Goal: Information Seeking & Learning: Learn about a topic

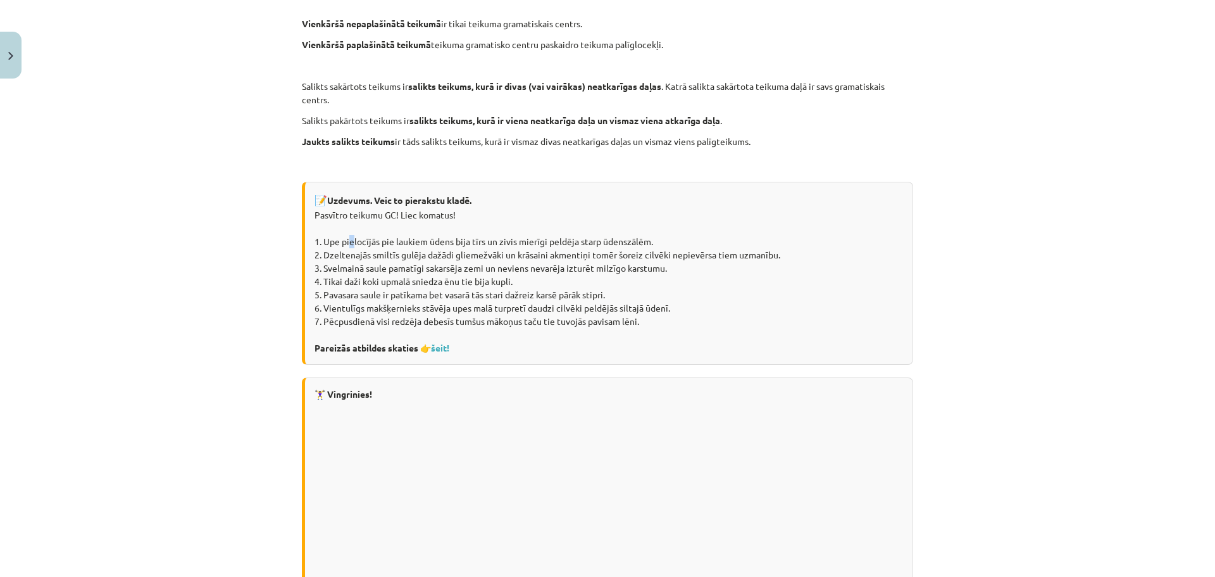
scroll to position [411, 0]
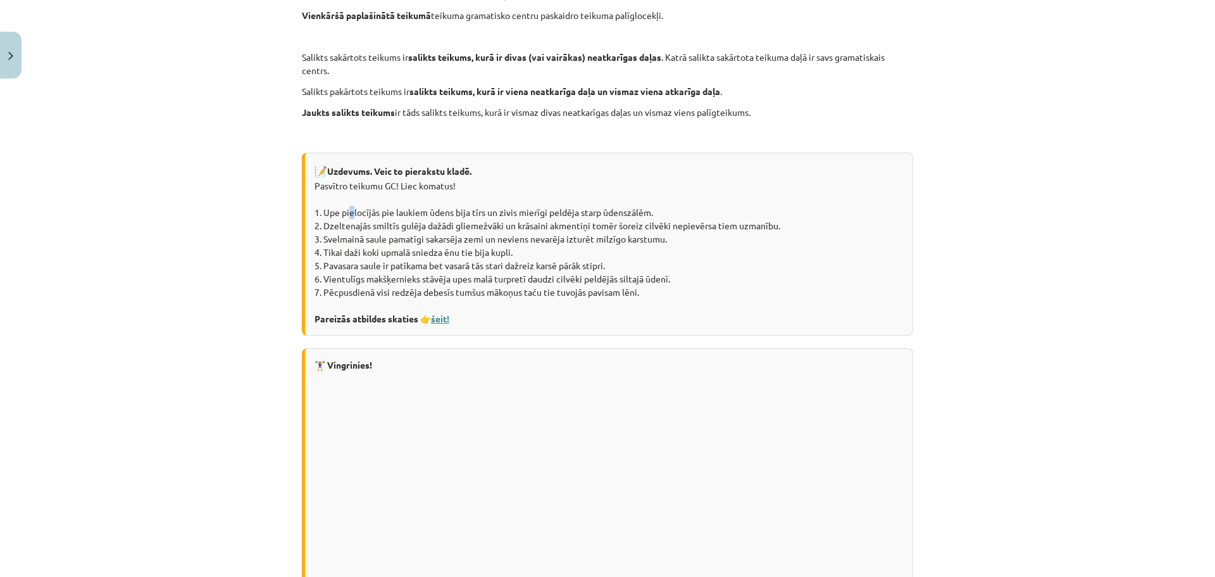
click at [441, 316] on link "šeit!" at bounding box center [440, 318] width 18 height 11
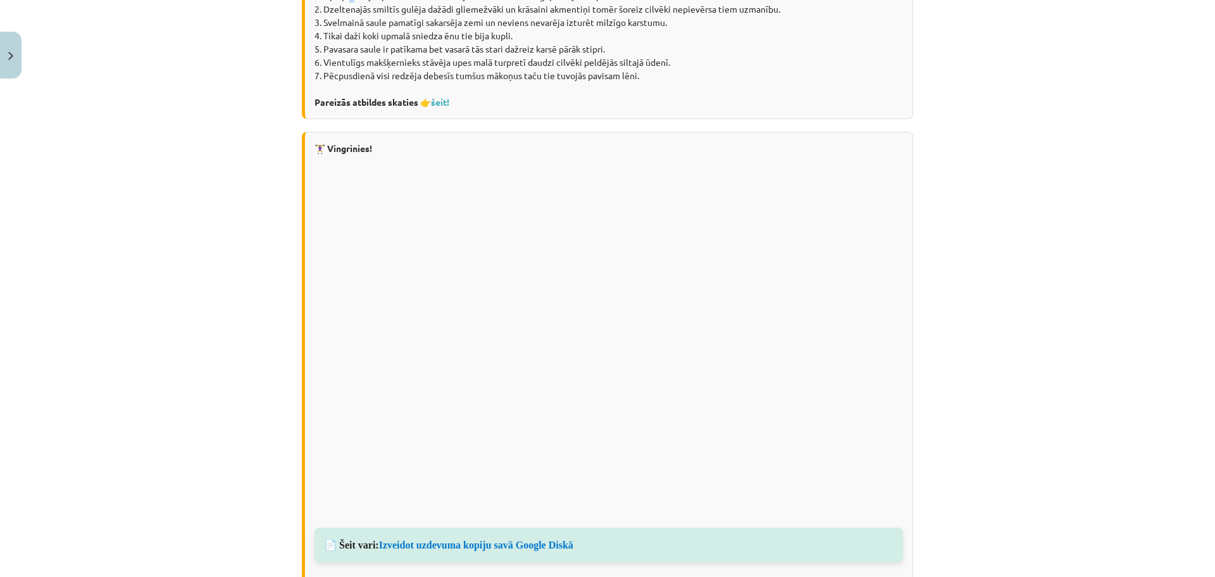
scroll to position [854, 0]
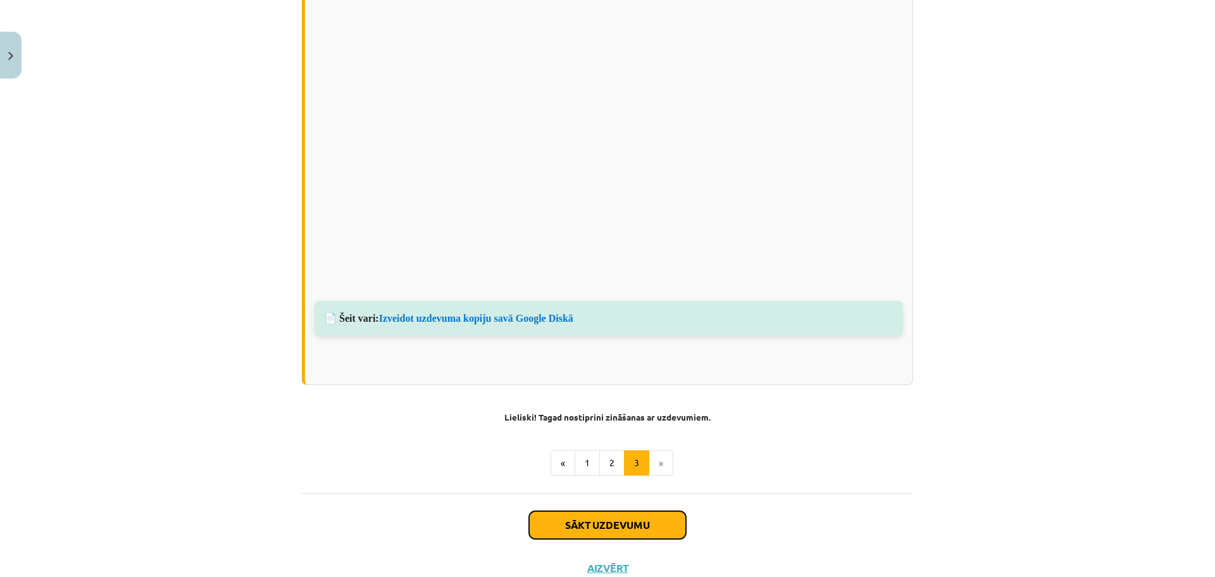
click at [568, 520] on button "Sākt uzdevumu" at bounding box center [607, 525] width 157 height 28
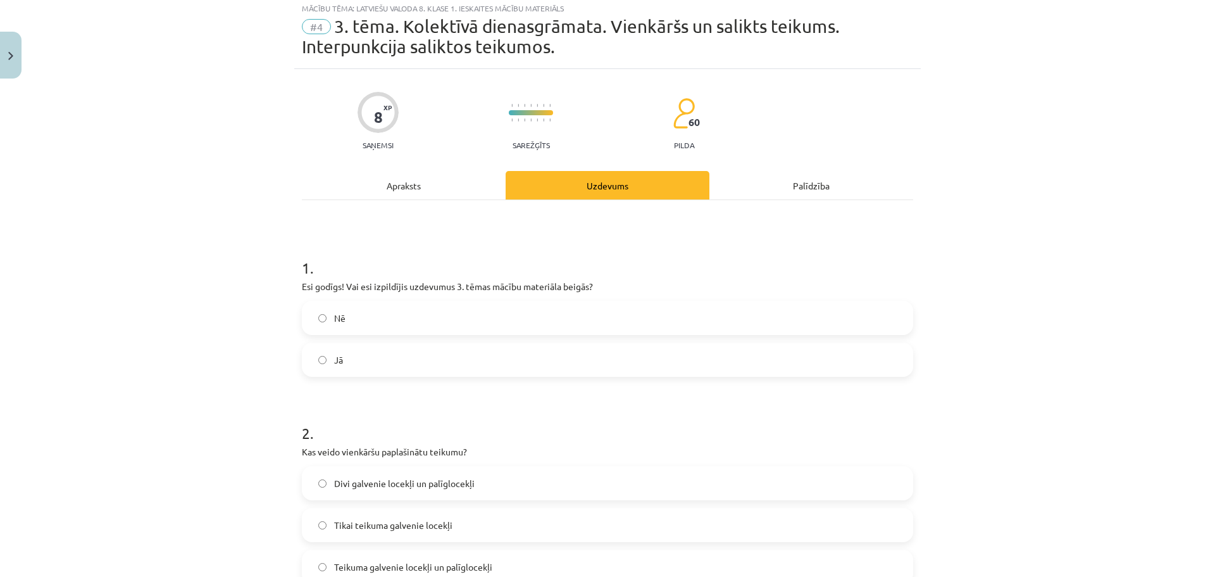
scroll to position [32, 0]
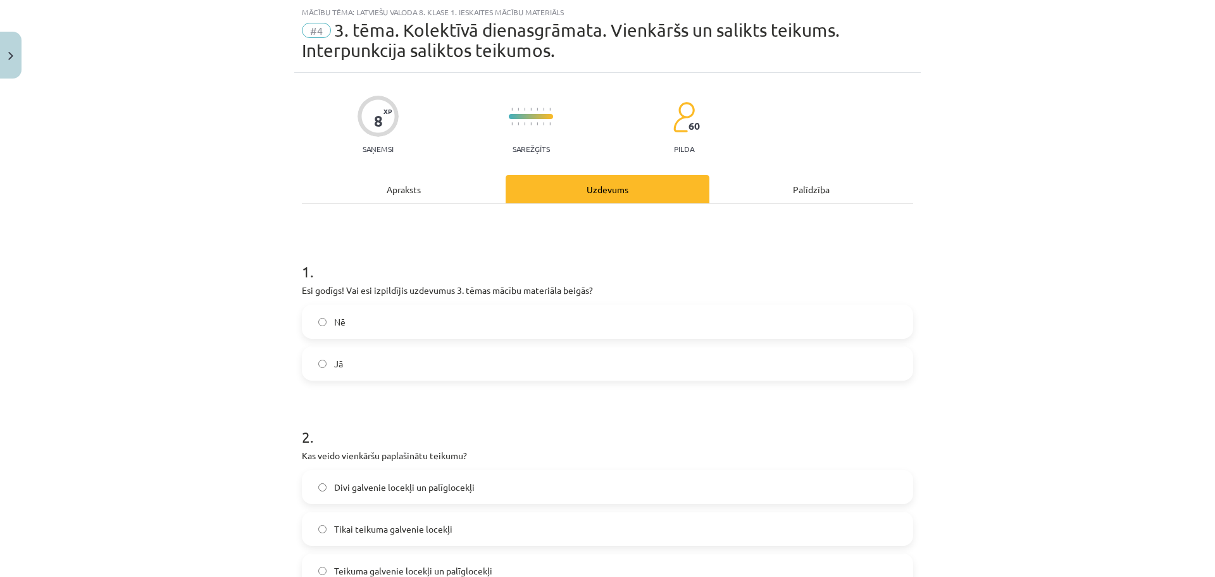
click at [334, 365] on span "Jā" at bounding box center [338, 363] width 9 height 13
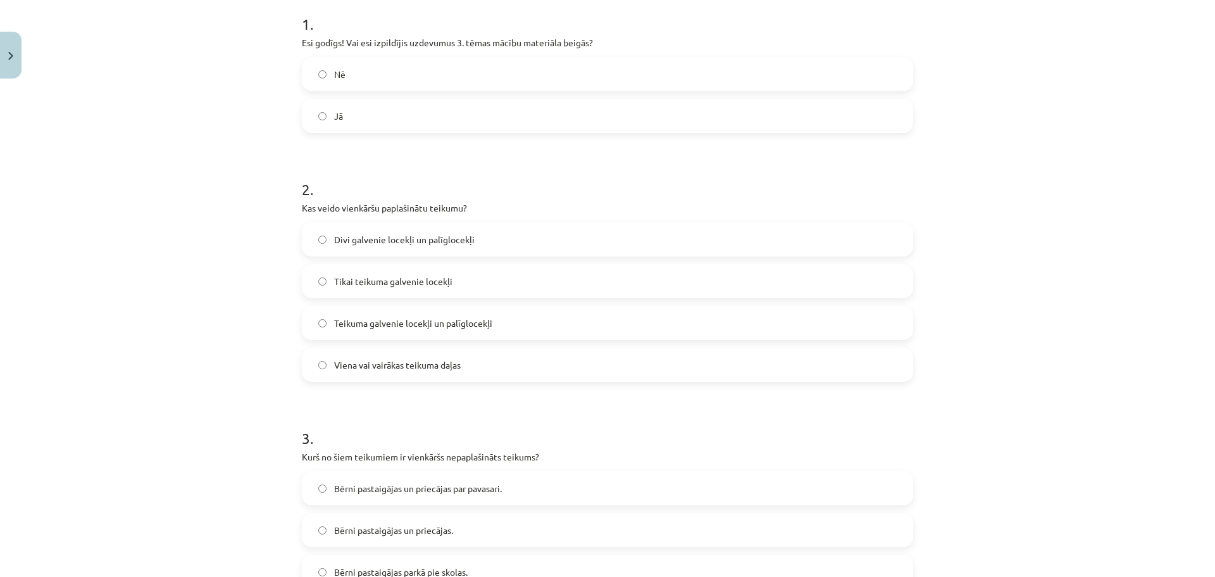
scroll to position [285, 0]
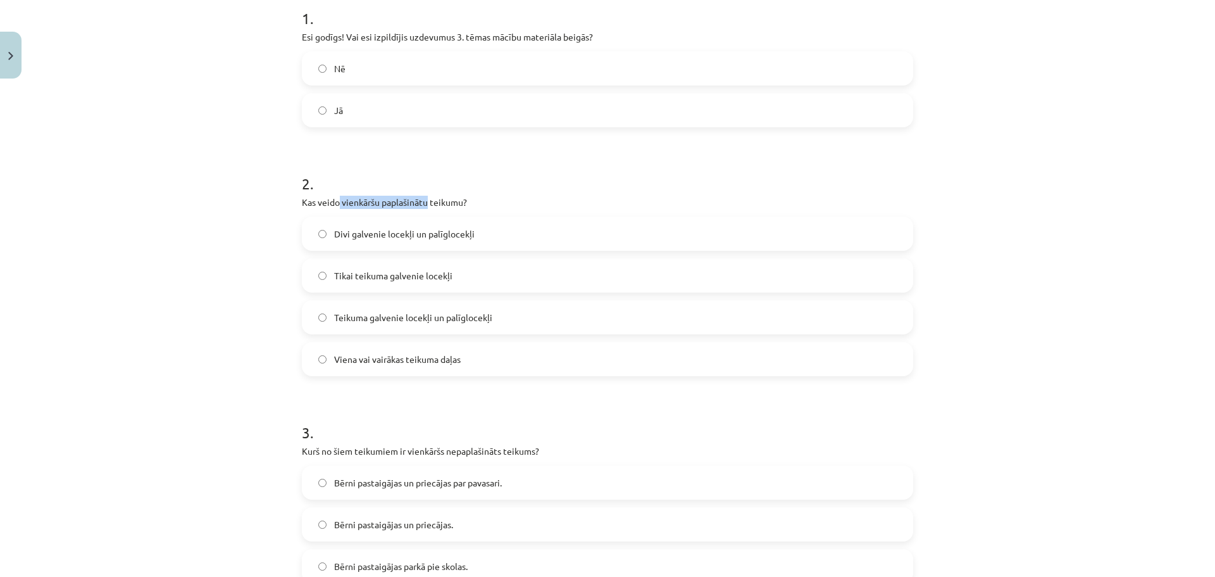
drag, startPoint x: 336, startPoint y: 199, endPoint x: 425, endPoint y: 192, distance: 89.5
click at [425, 192] on div "2 . Kas veido vienkāršu paplašinātu teikumu? Divi galvenie locekļi un palīgloce…" at bounding box center [607, 264] width 611 height 223
copy p "vienkāršu paplašinātu"
click at [438, 232] on span "Divi galvenie locekļi un palīglocekļi" at bounding box center [404, 233] width 140 height 13
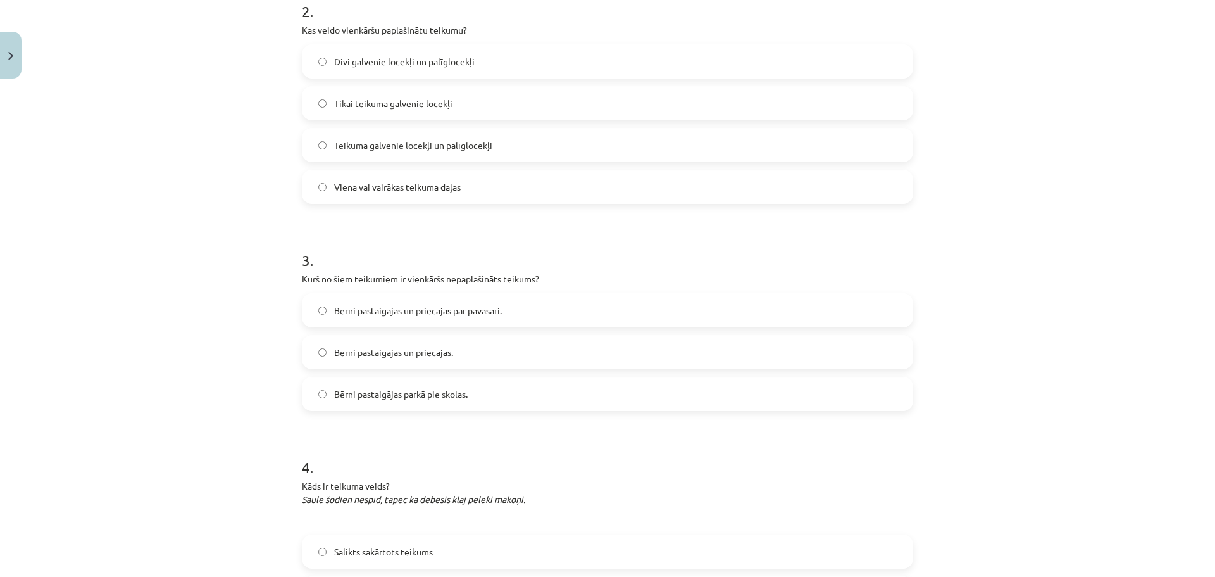
scroll to position [475, 0]
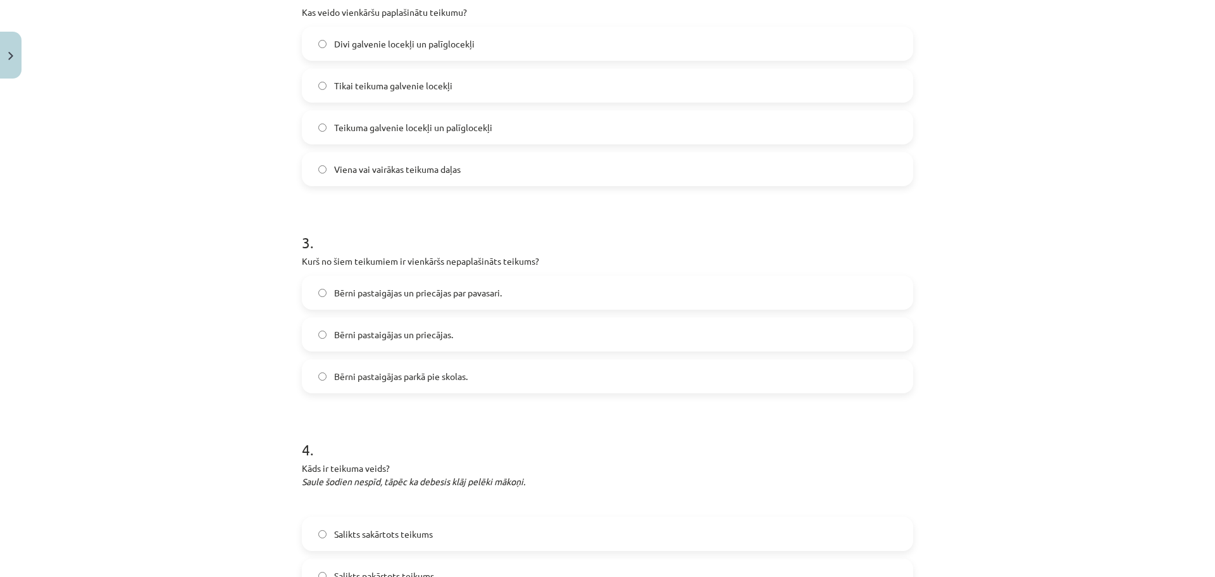
click at [424, 334] on span "Bērni pastaigājas un priecājas." at bounding box center [393, 334] width 119 height 13
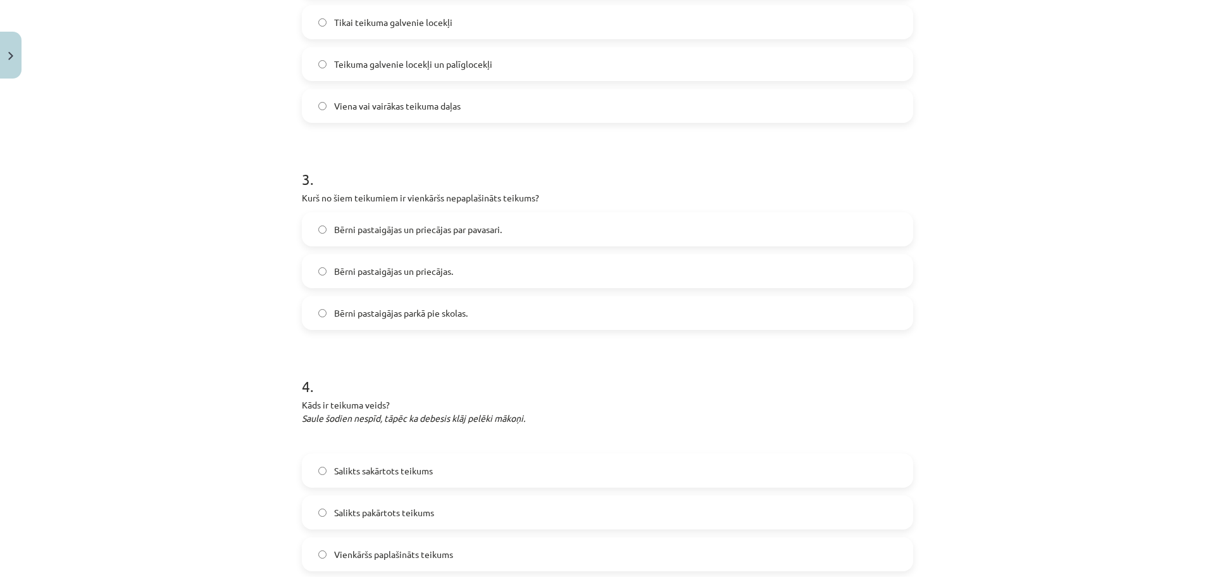
scroll to position [601, 0]
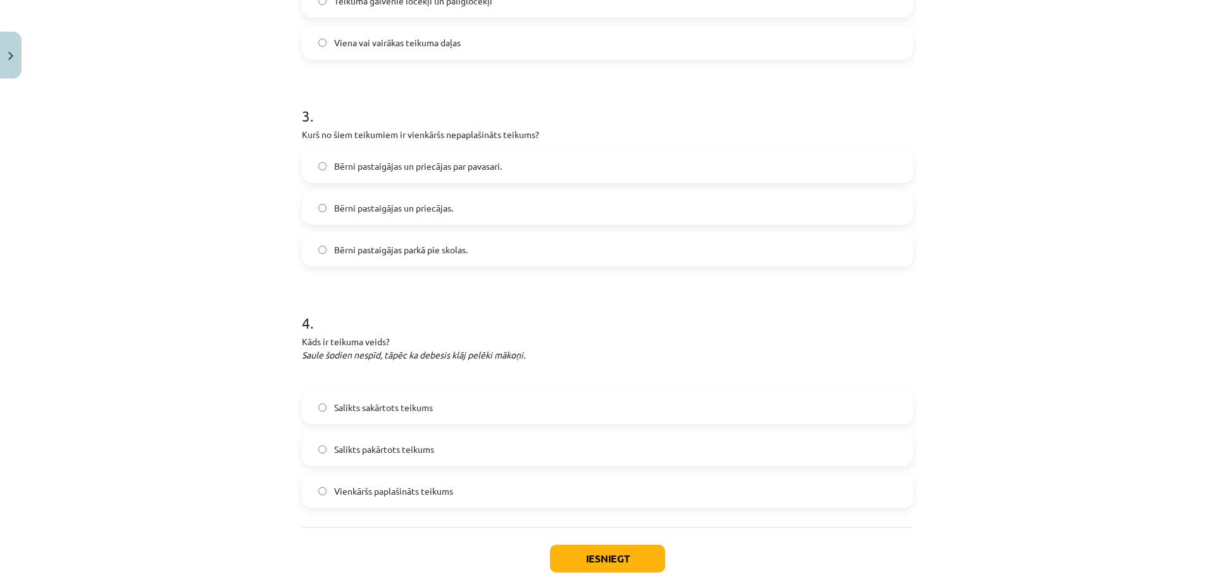
click at [404, 453] on span "Salikts pakārtots teikums" at bounding box center [384, 448] width 100 height 13
click at [583, 566] on button "Iesniegt" at bounding box center [607, 558] width 115 height 28
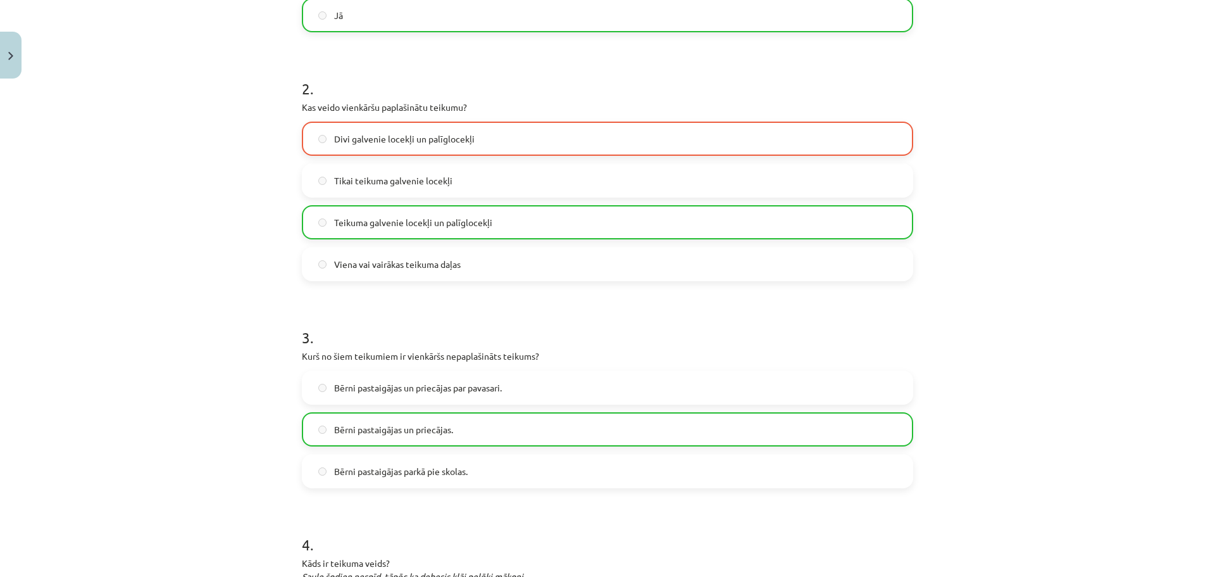
scroll to position [720, 0]
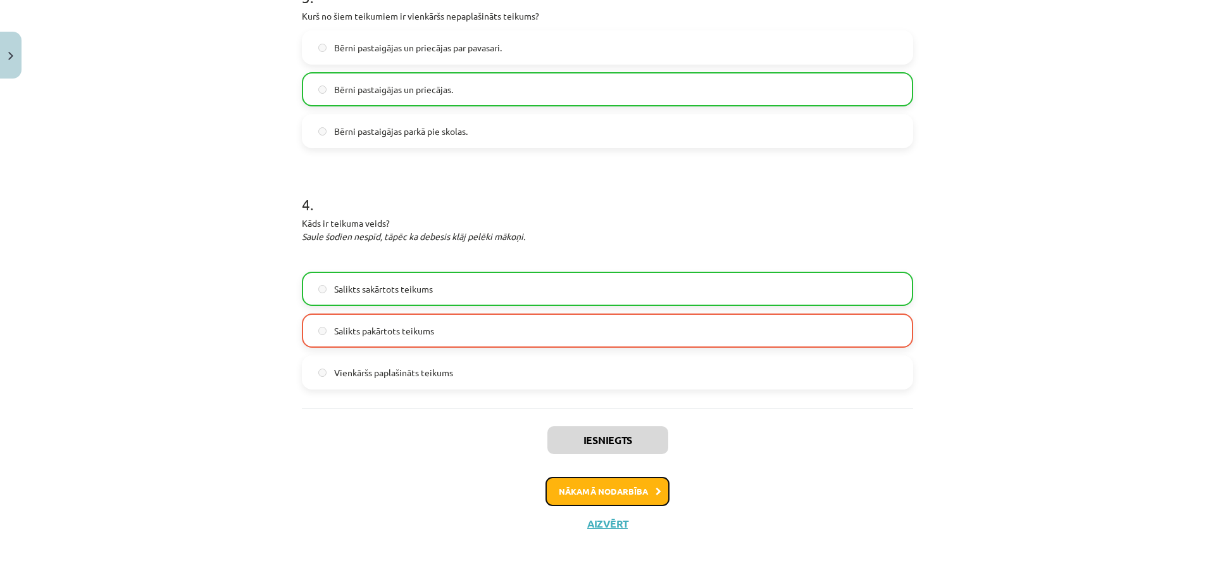
click at [591, 488] on button "Nākamā nodarbība" at bounding box center [608, 491] width 124 height 29
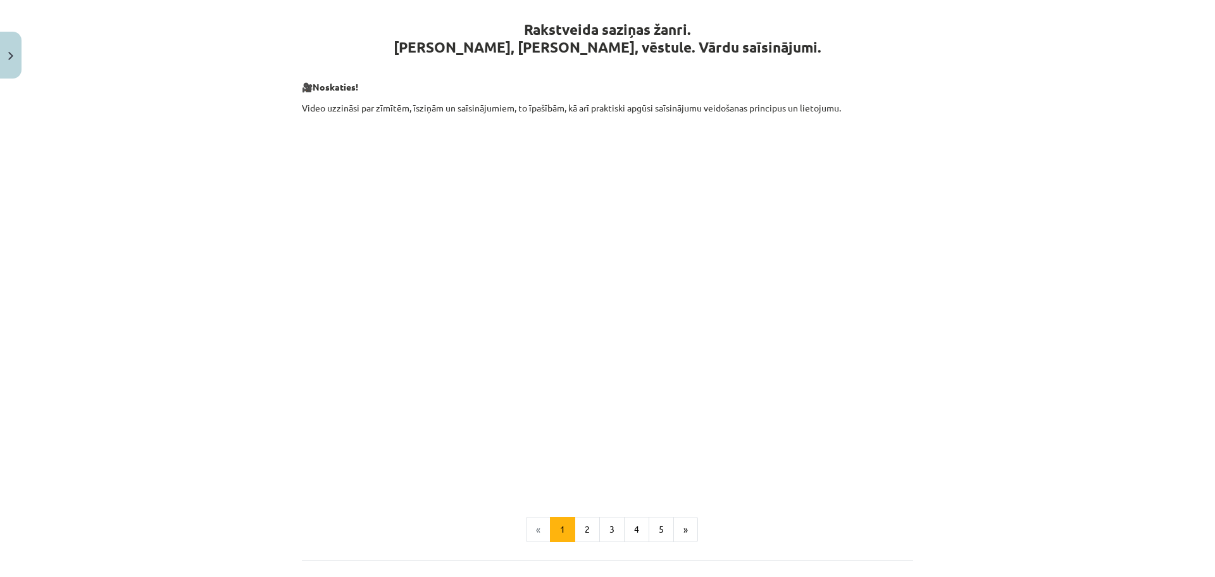
scroll to position [285, 0]
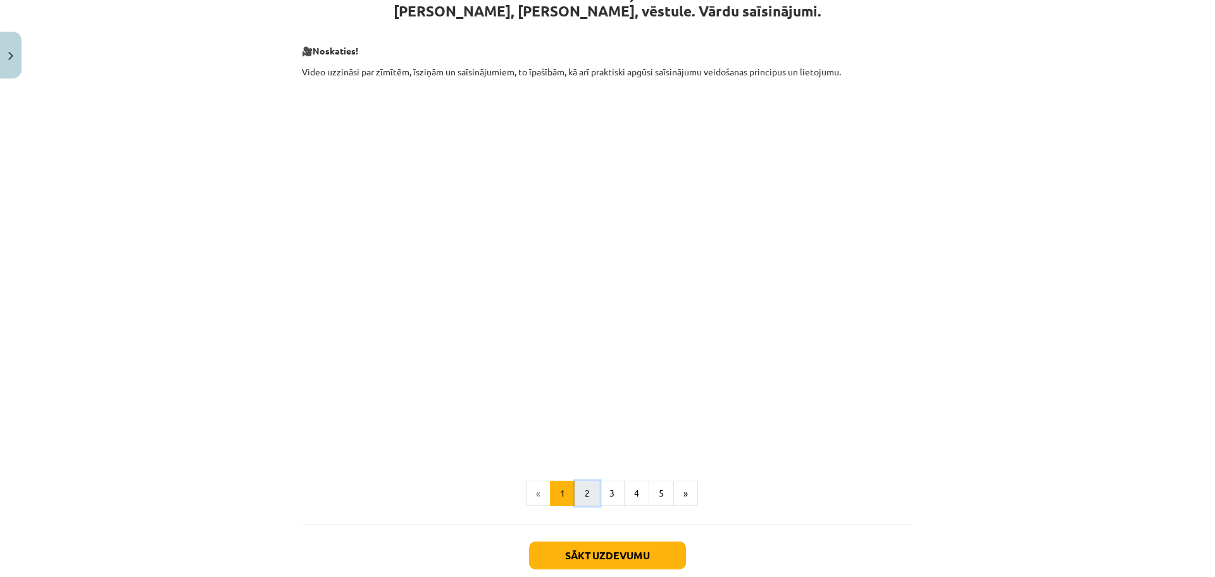
click at [578, 495] on button "2" at bounding box center [587, 492] width 25 height 25
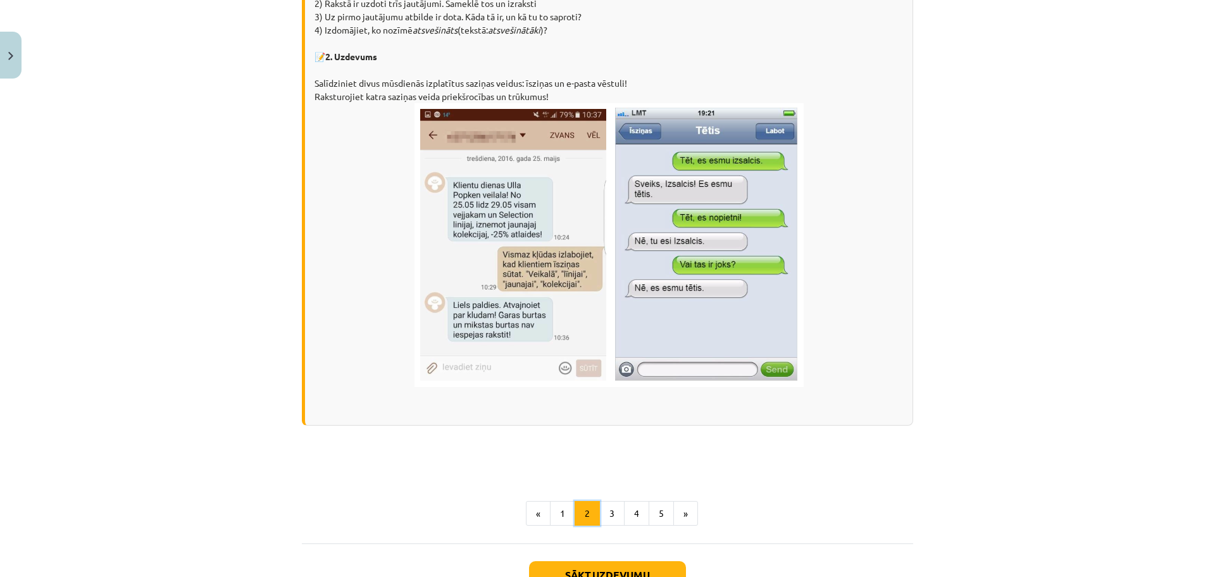
scroll to position [862, 0]
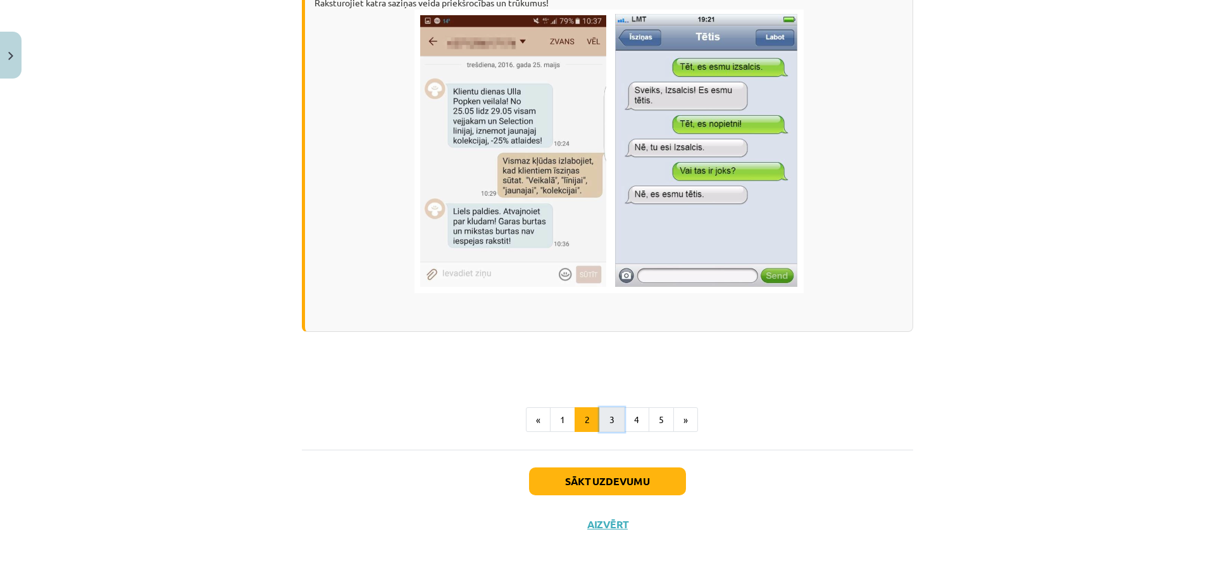
click at [614, 420] on button "3" at bounding box center [611, 419] width 25 height 25
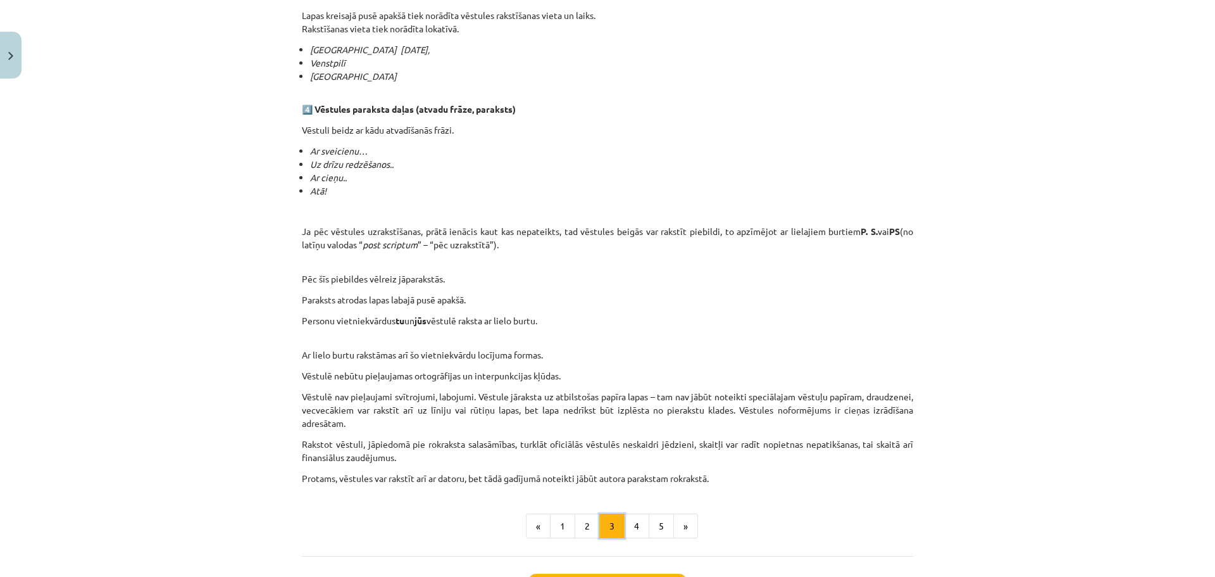
scroll to position [1112, 0]
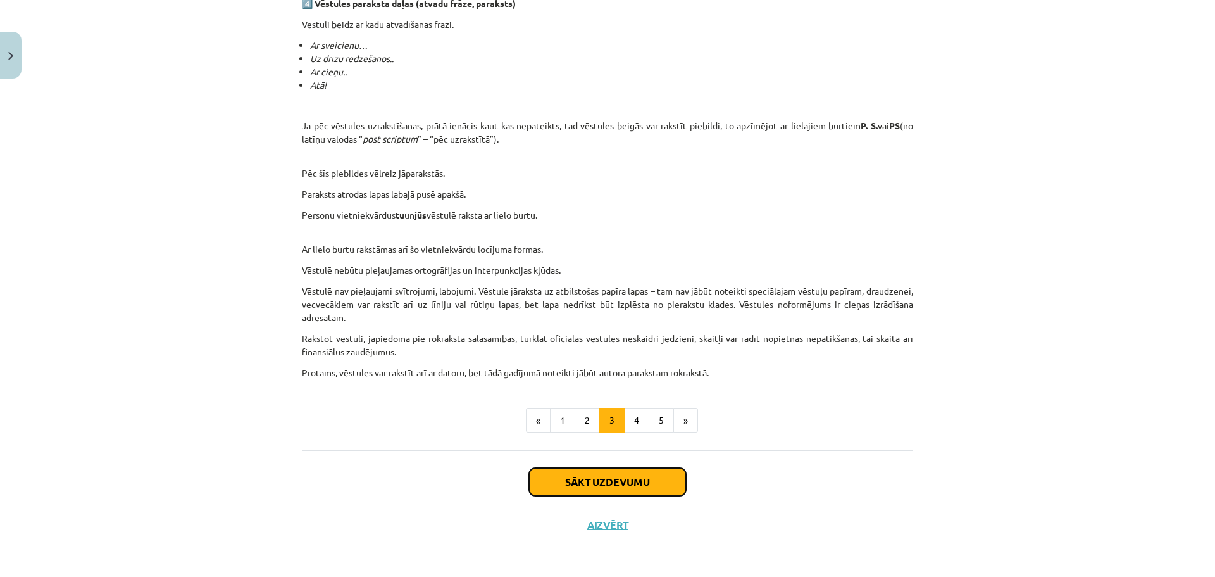
click at [603, 479] on button "Sākt uzdevumu" at bounding box center [607, 482] width 157 height 28
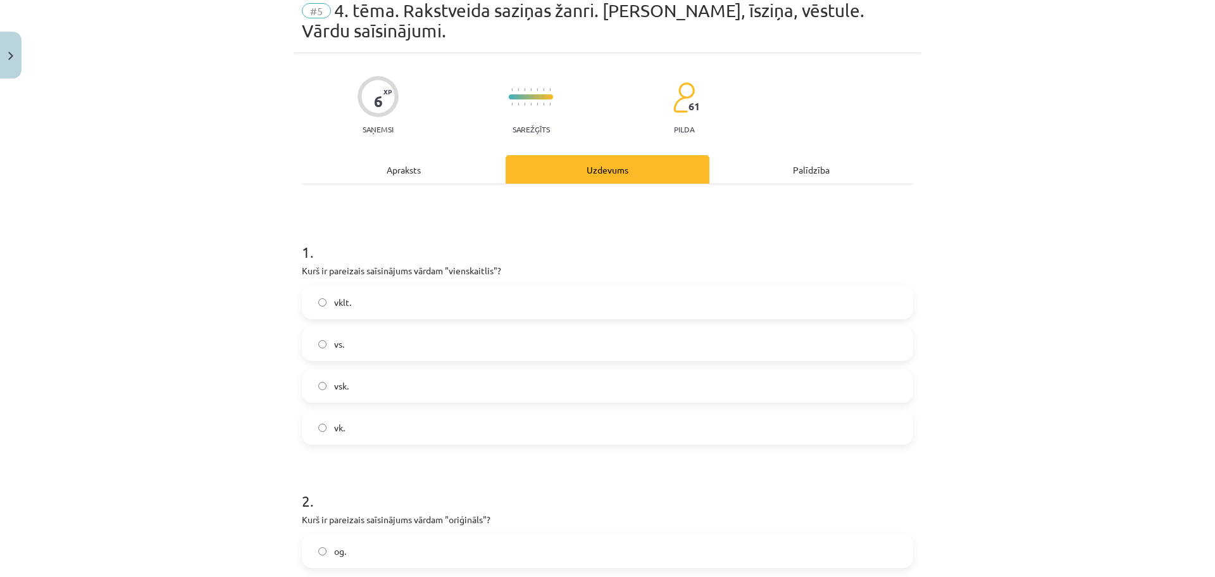
scroll to position [32, 0]
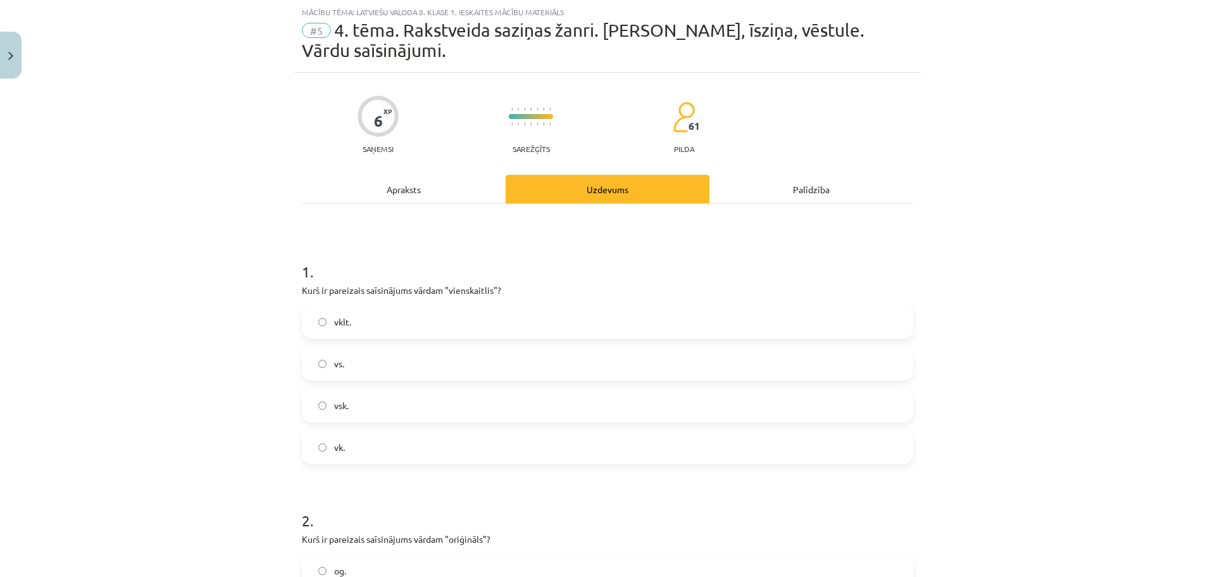
click at [359, 406] on label "vsk." at bounding box center [607, 405] width 609 height 32
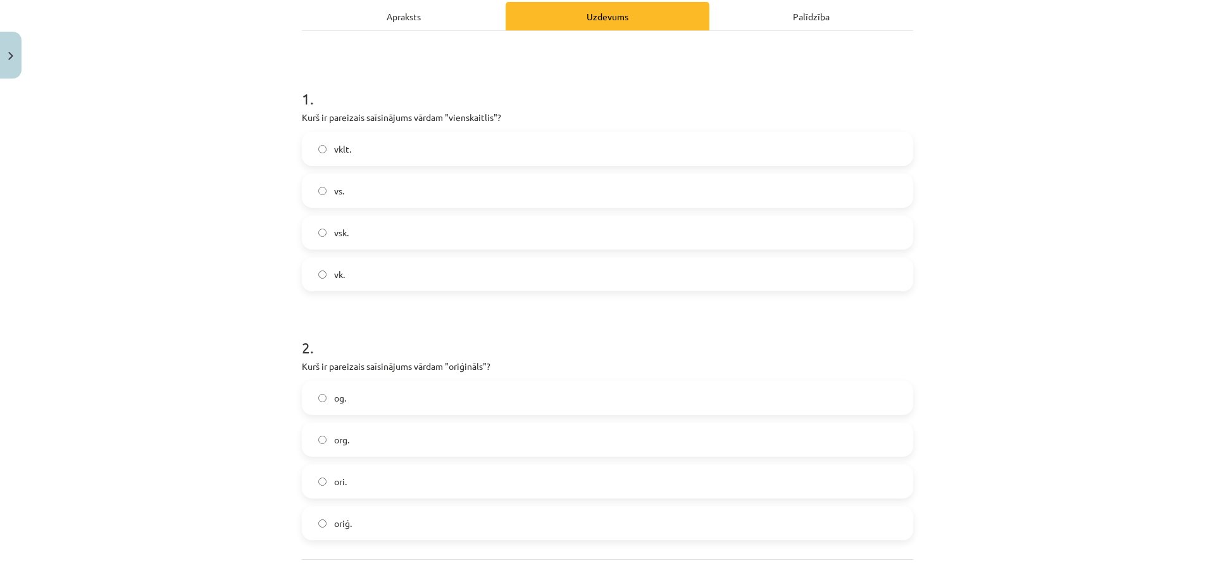
scroll to position [221, 0]
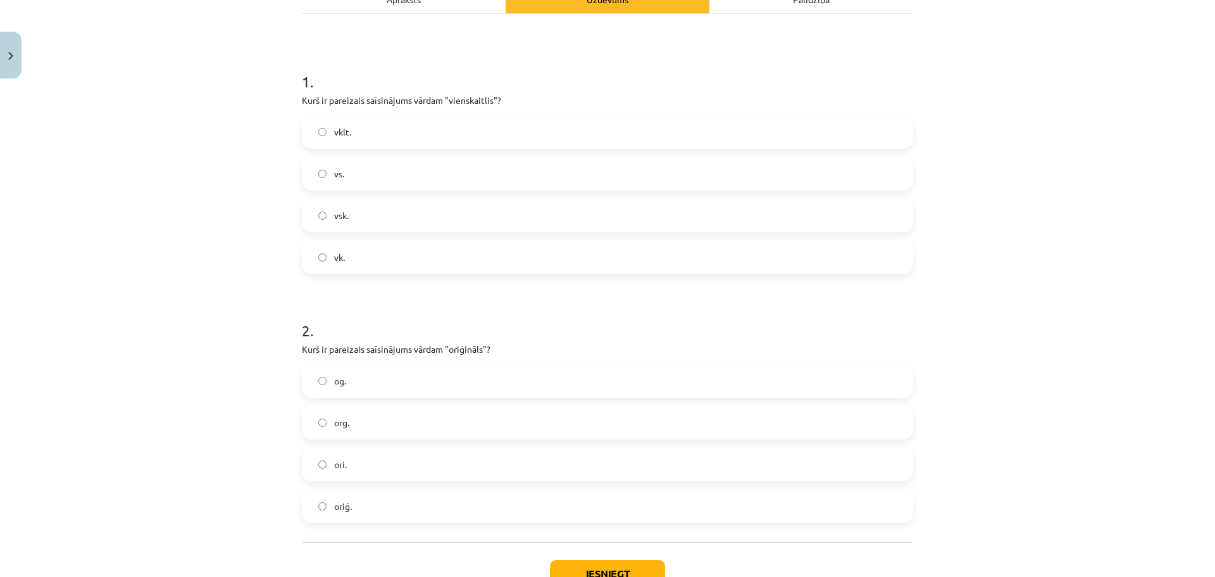
click at [434, 503] on label "oriģ." at bounding box center [607, 506] width 609 height 32
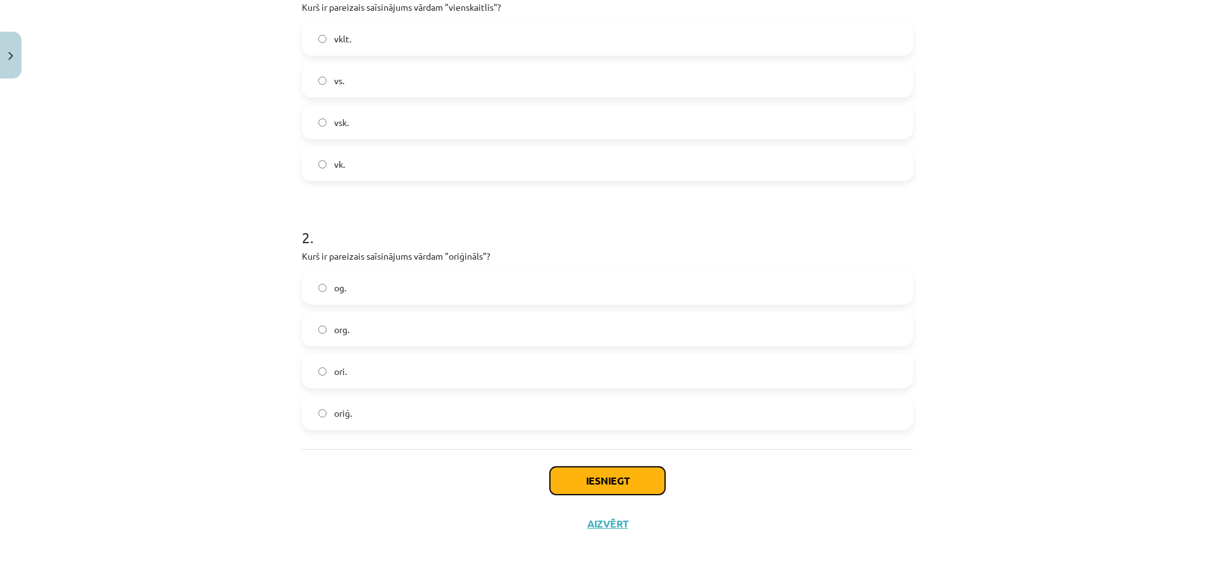
click at [618, 471] on button "Iesniegt" at bounding box center [607, 480] width 115 height 28
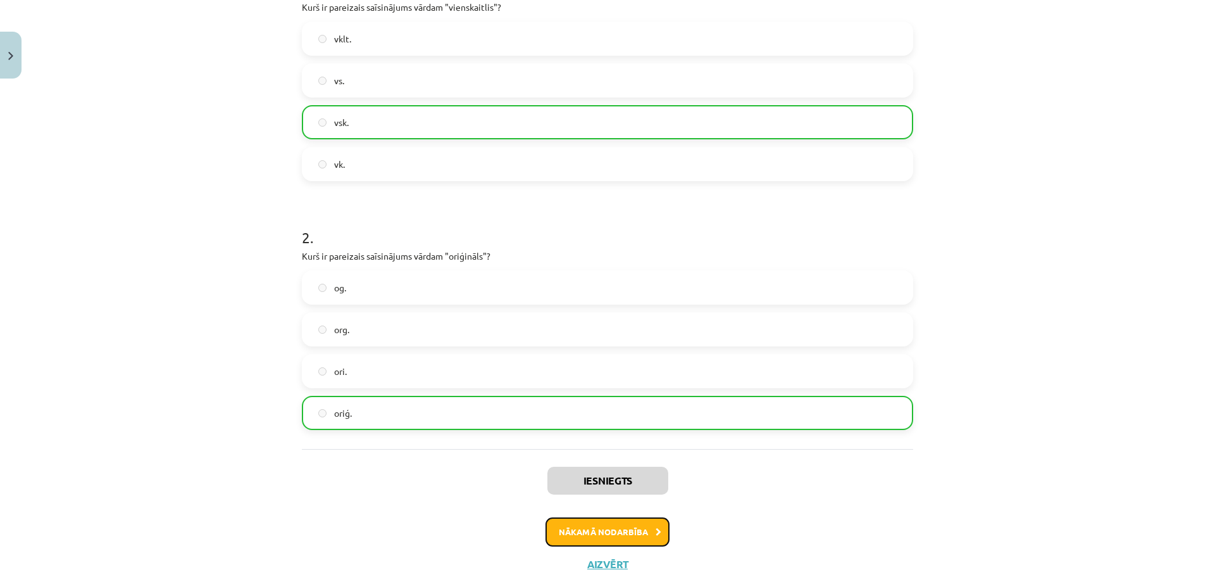
click at [609, 535] on button "Nākamā nodarbība" at bounding box center [608, 531] width 124 height 29
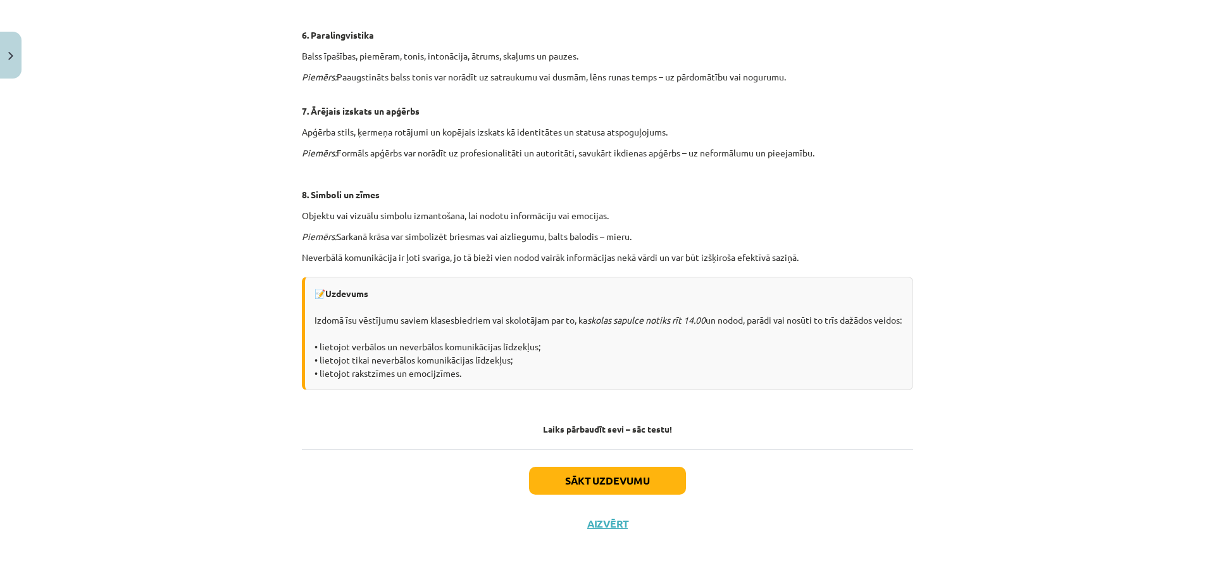
scroll to position [778, 0]
click at [637, 477] on button "Sākt uzdevumu" at bounding box center [607, 480] width 157 height 28
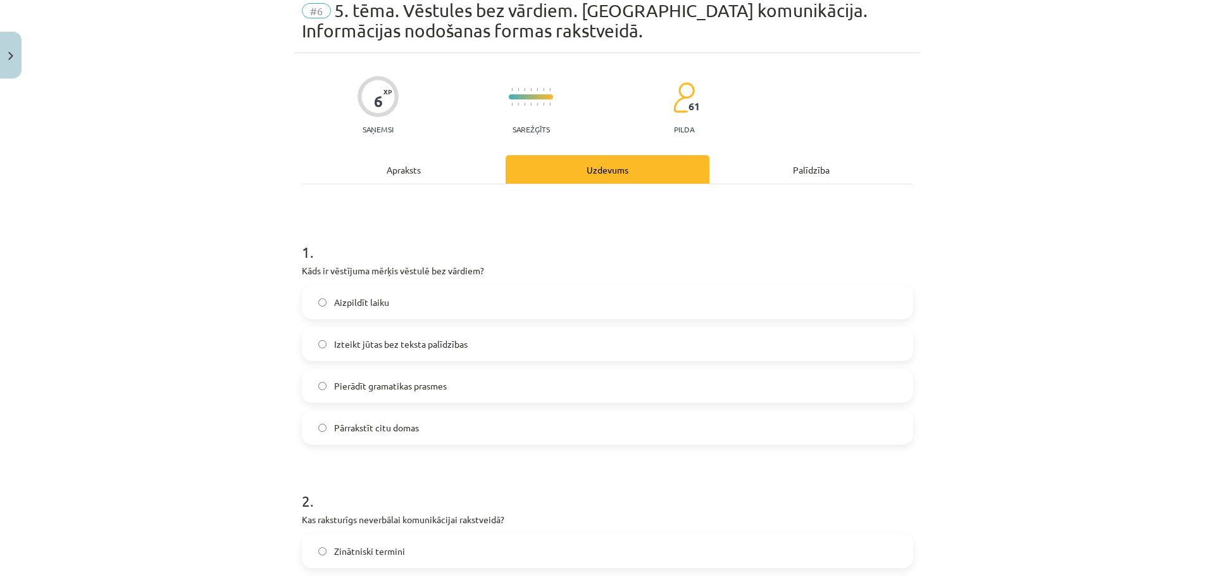
scroll to position [32, 0]
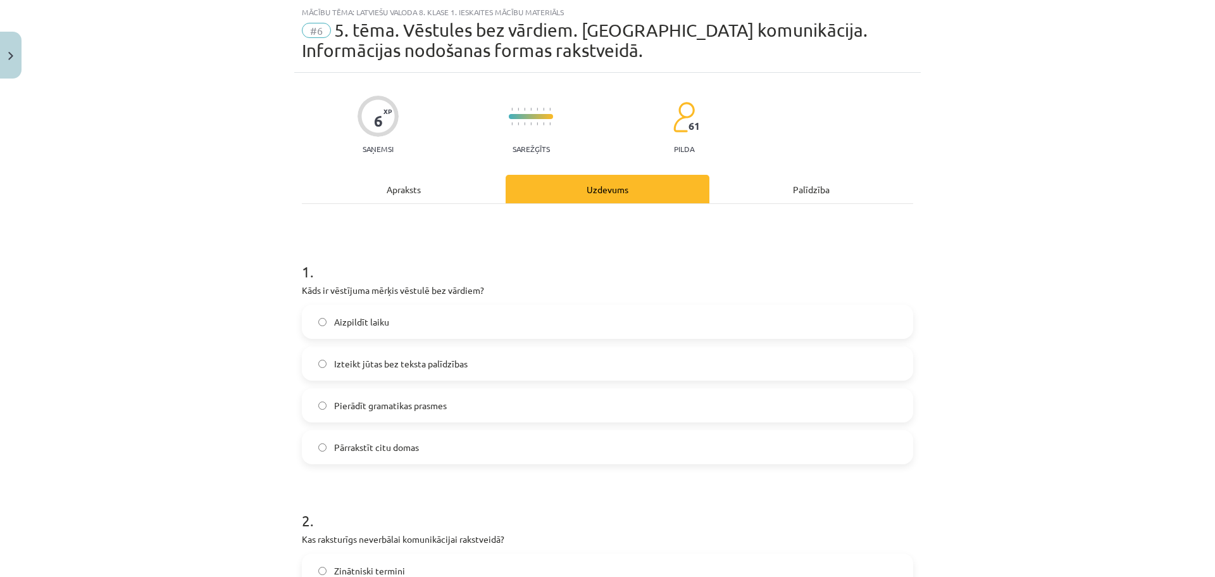
click at [458, 364] on span "Izteikt jūtas bez teksta palīdzības" at bounding box center [401, 363] width 134 height 13
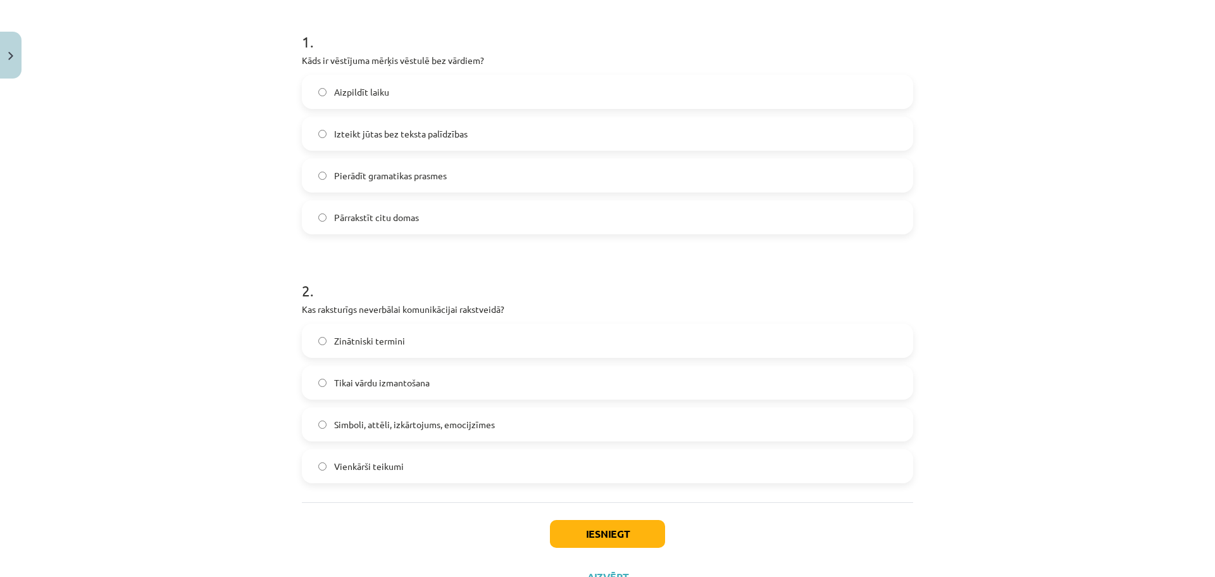
scroll to position [285, 0]
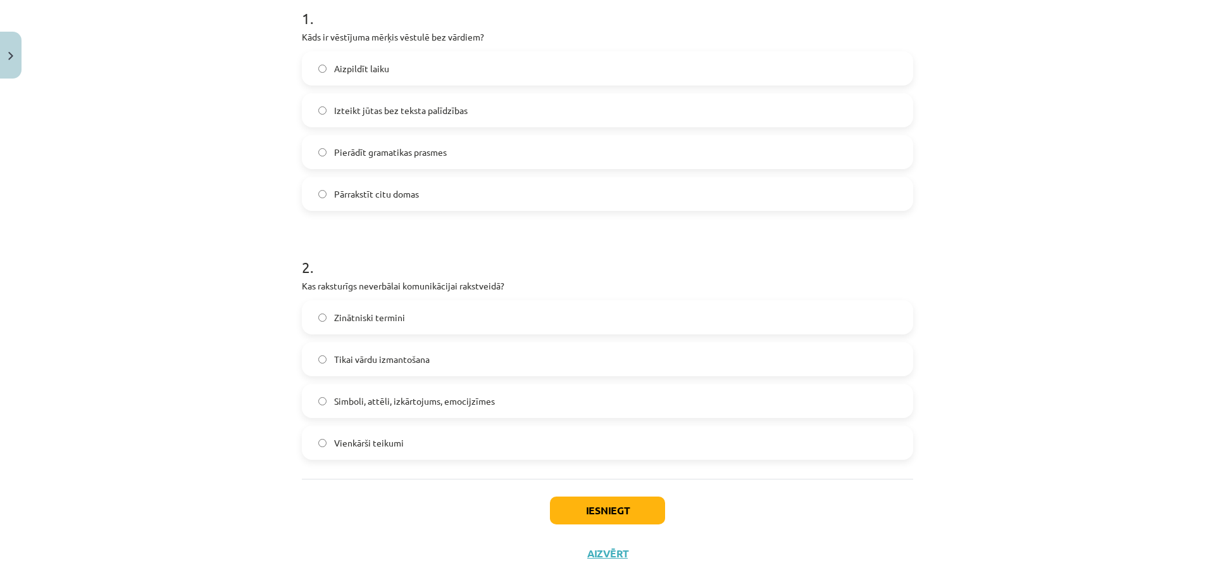
click at [439, 398] on span "Simboli, attēli, izkārtojums, emocijzīmes" at bounding box center [414, 400] width 161 height 13
click at [628, 509] on button "Iesniegt" at bounding box center [607, 510] width 115 height 28
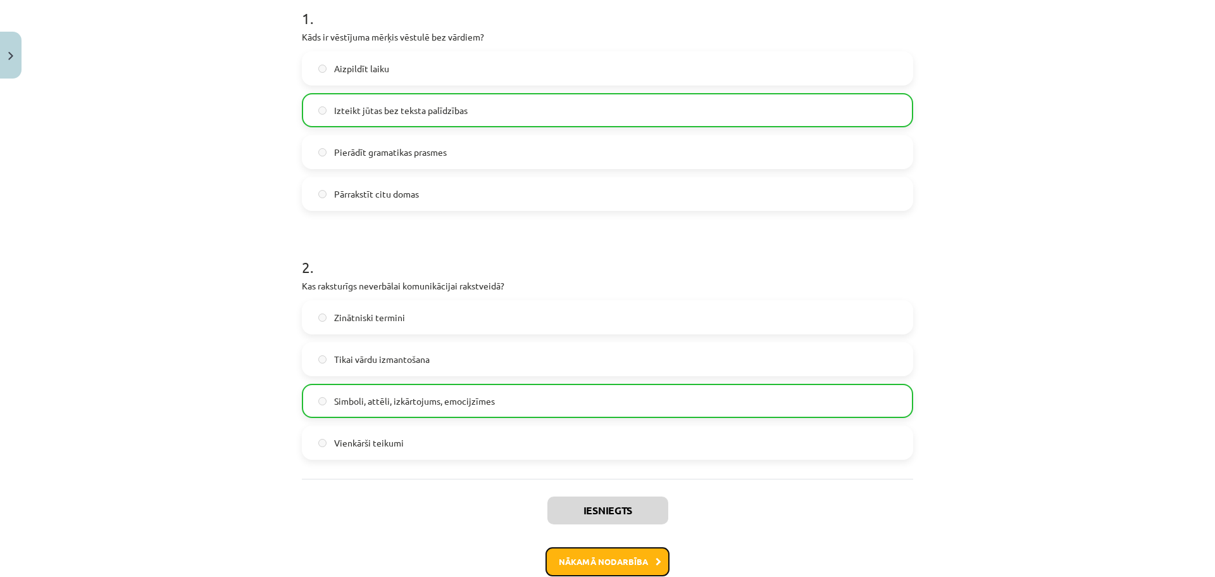
click at [632, 563] on button "Nākamā nodarbība" at bounding box center [608, 561] width 124 height 29
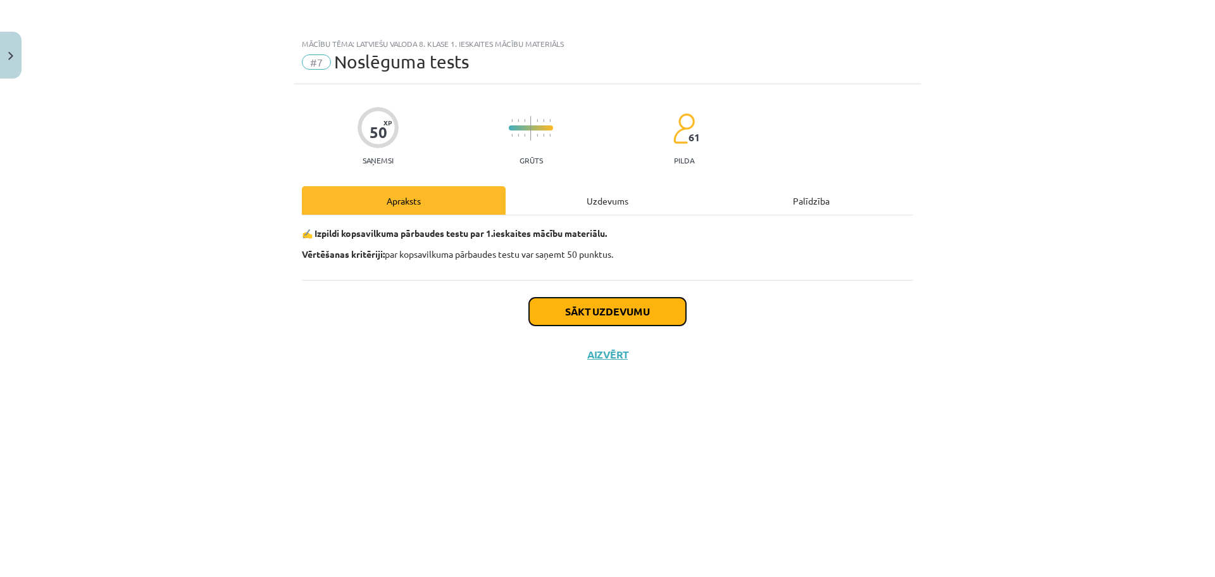
click at [631, 303] on button "Sākt uzdevumu" at bounding box center [607, 311] width 157 height 28
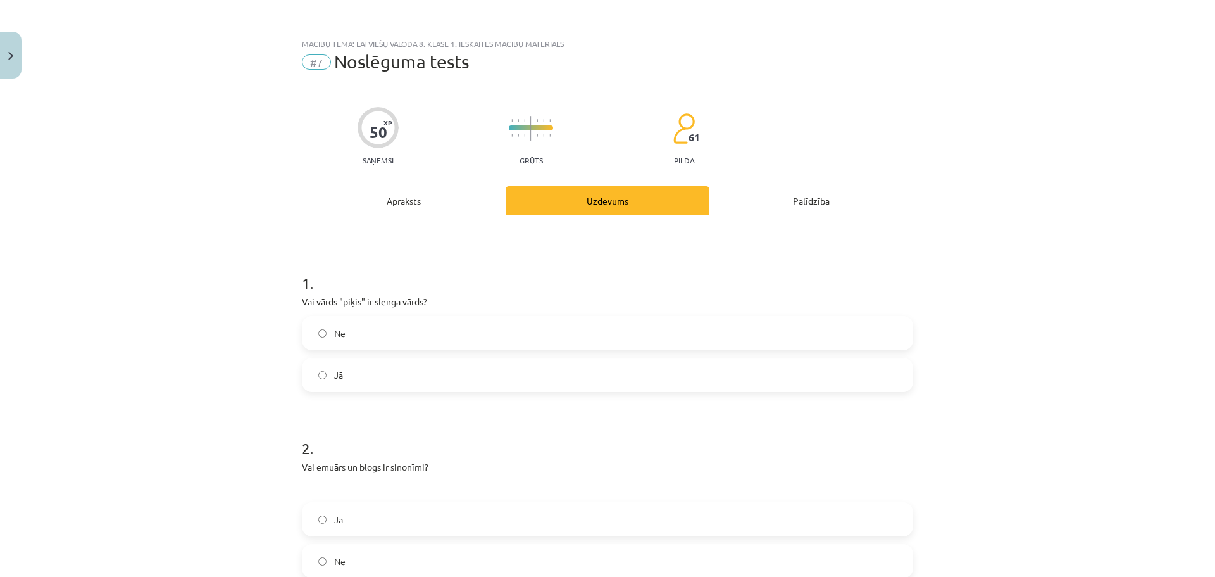
click at [359, 382] on label "Jā" at bounding box center [607, 375] width 609 height 32
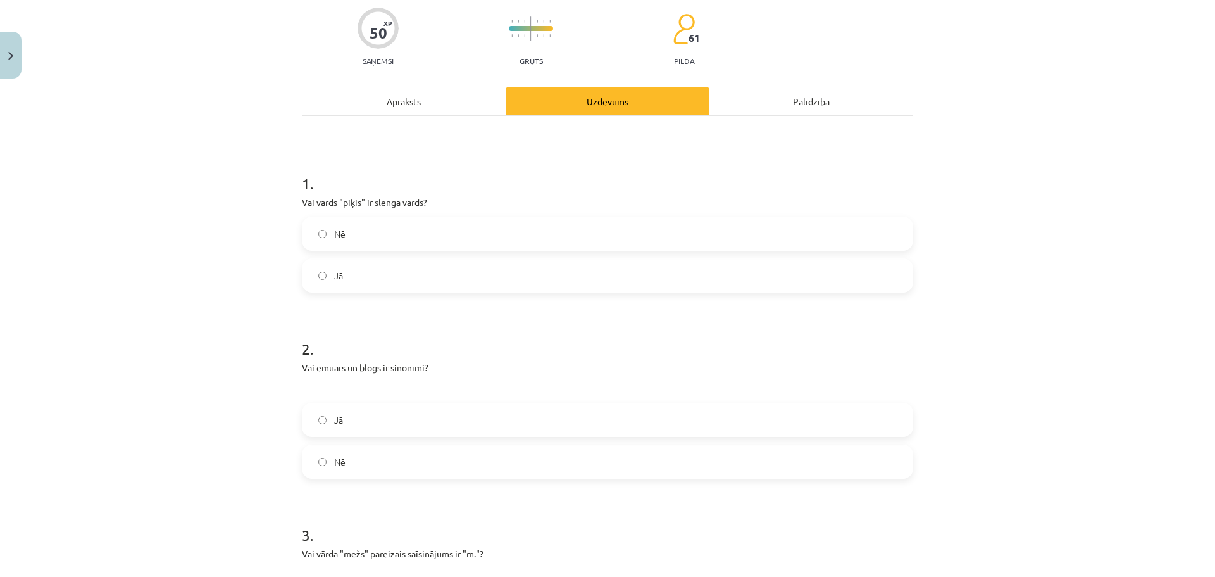
scroll to position [127, 0]
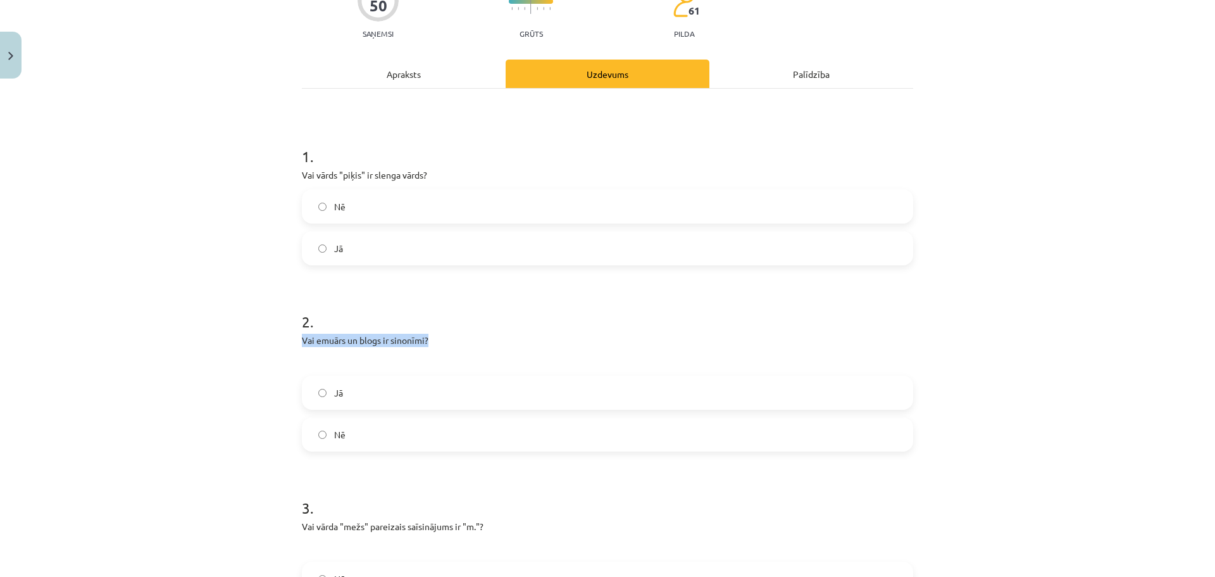
drag, startPoint x: 296, startPoint y: 341, endPoint x: 439, endPoint y: 344, distance: 143.0
copy p "Vai emuārs un blogs ir sinonīmi?"
click at [312, 398] on label "Jā" at bounding box center [607, 393] width 609 height 32
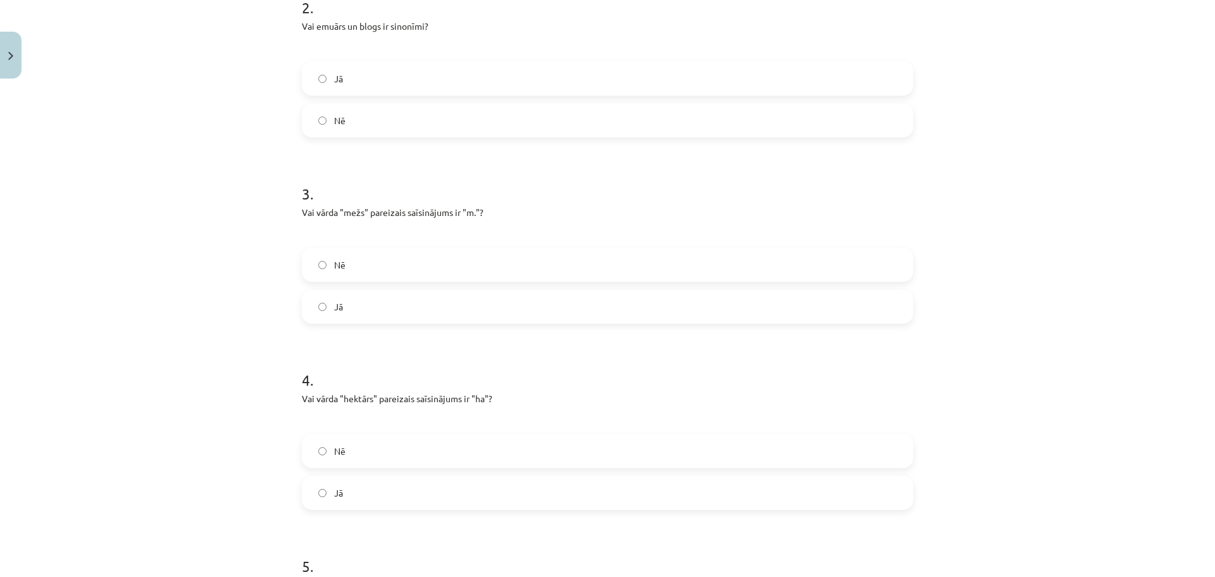
scroll to position [443, 0]
click at [338, 258] on span "Nē" at bounding box center [339, 262] width 11 height 13
click at [320, 494] on label "Jā" at bounding box center [607, 490] width 609 height 32
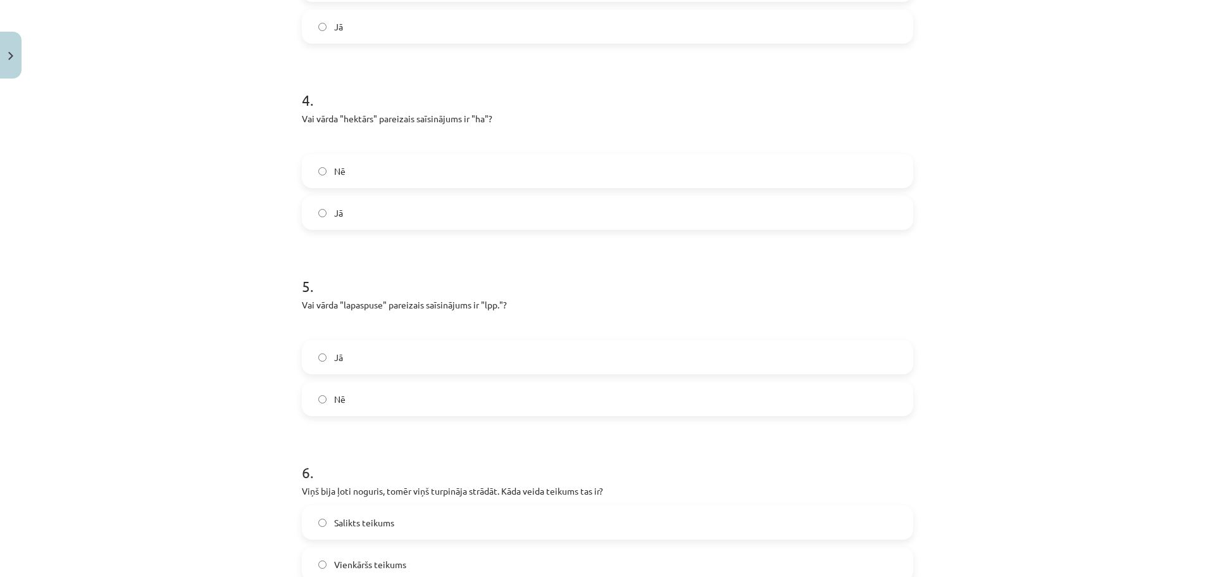
scroll to position [759, 0]
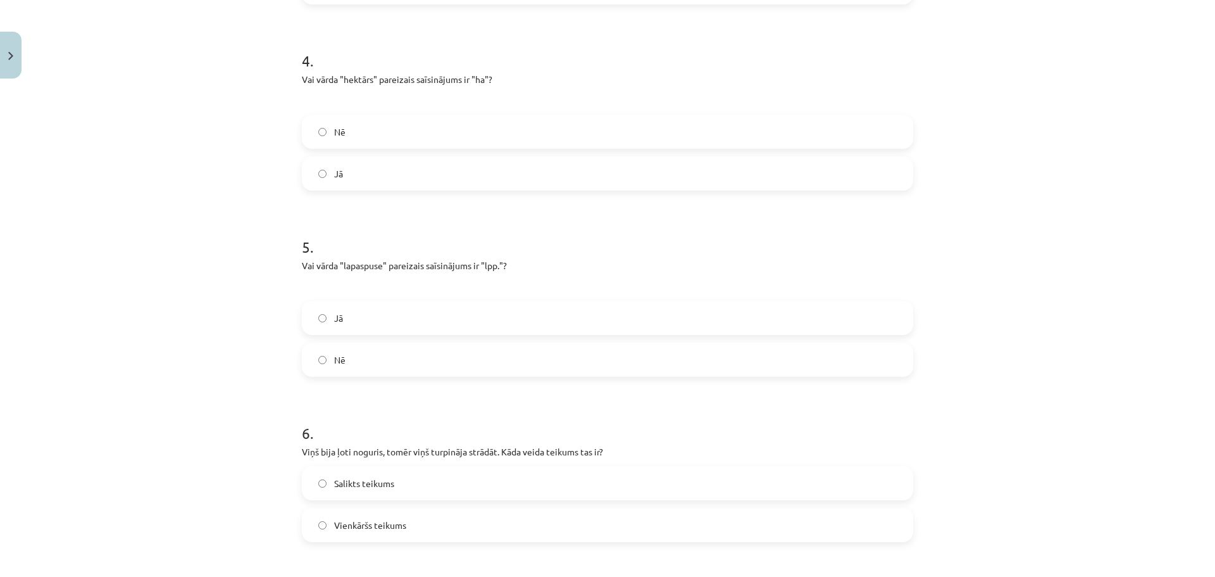
click at [347, 314] on label "Jā" at bounding box center [607, 318] width 609 height 32
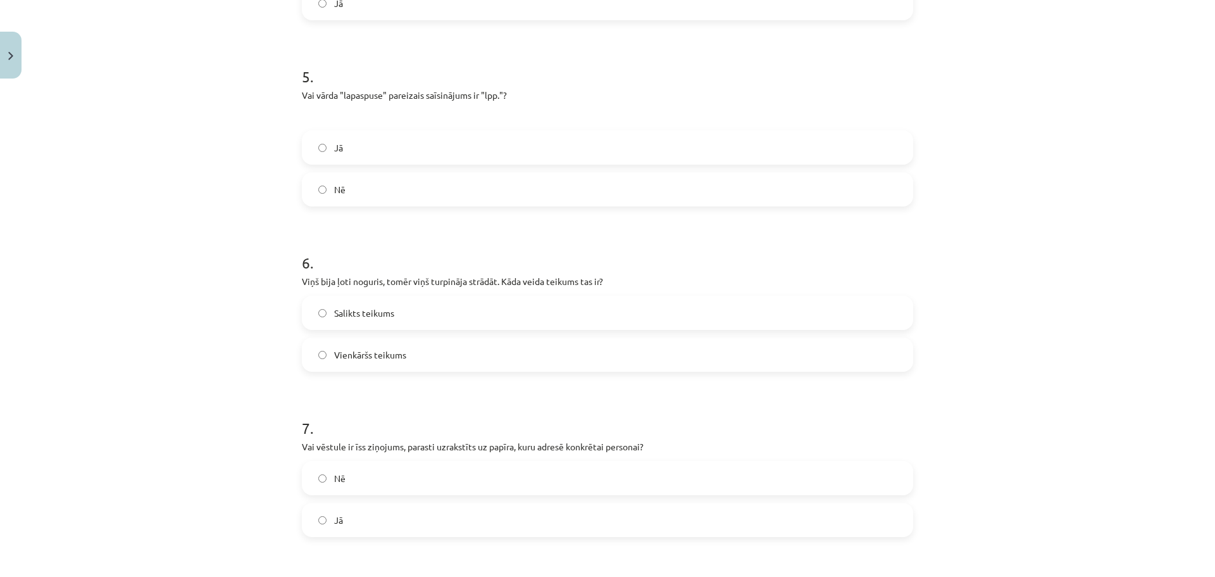
scroll to position [949, 0]
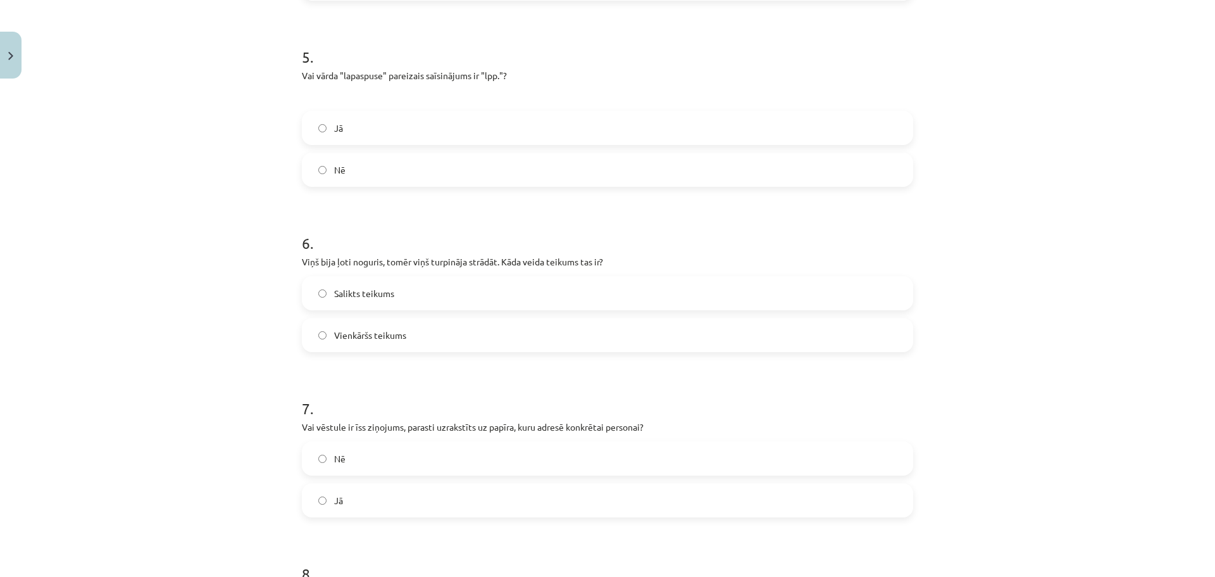
click at [327, 287] on label "Salikts teikums" at bounding box center [607, 293] width 609 height 32
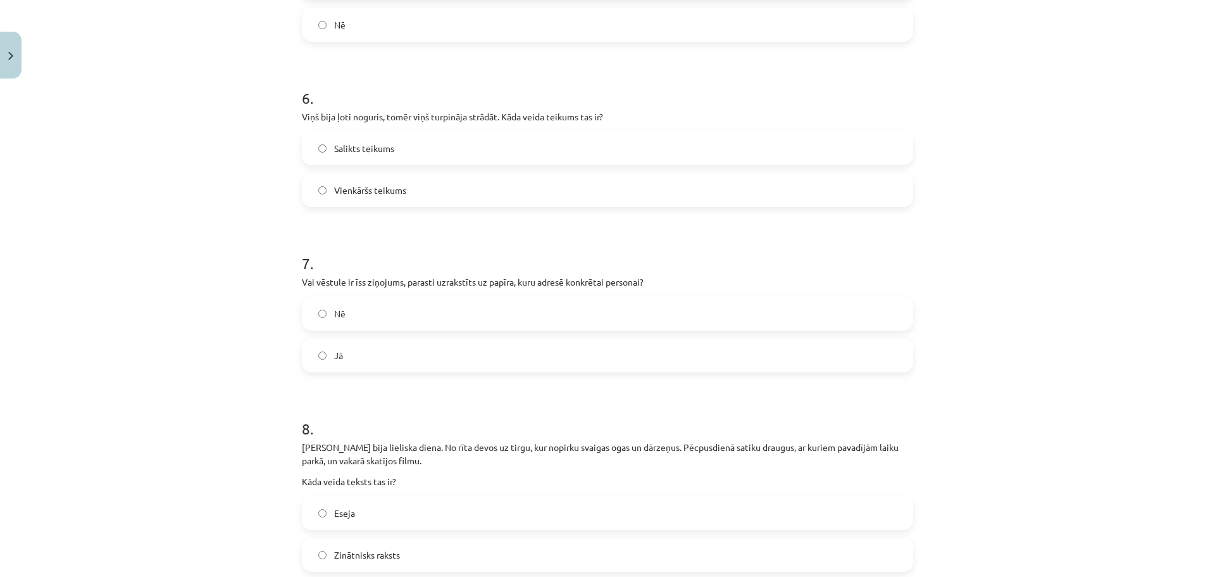
scroll to position [1139, 0]
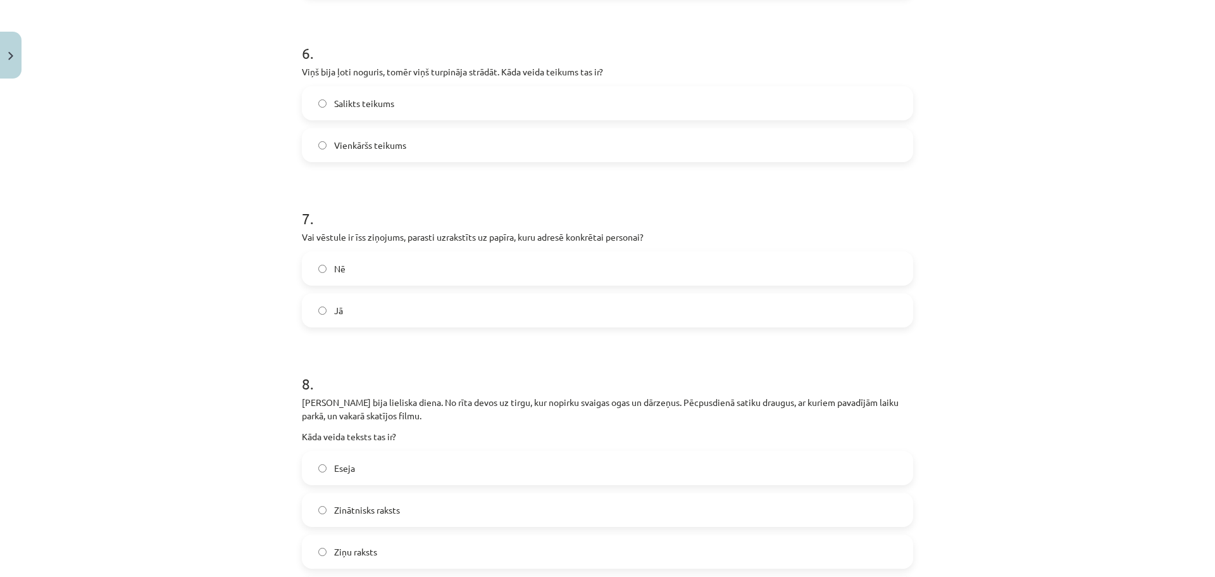
click at [349, 315] on label "Jā" at bounding box center [607, 310] width 609 height 32
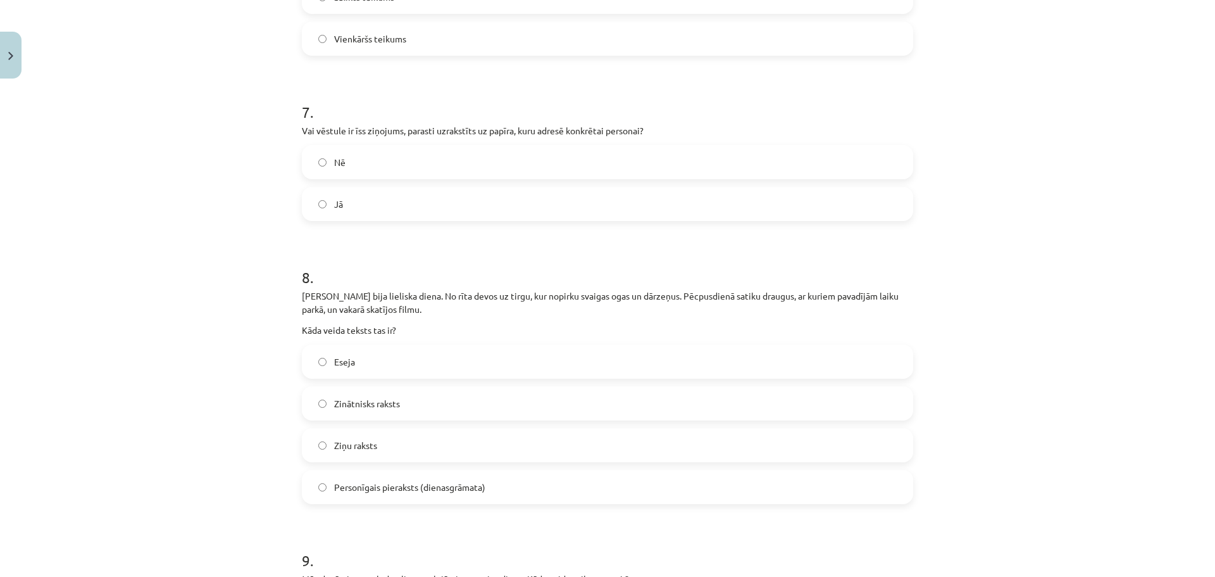
scroll to position [1266, 0]
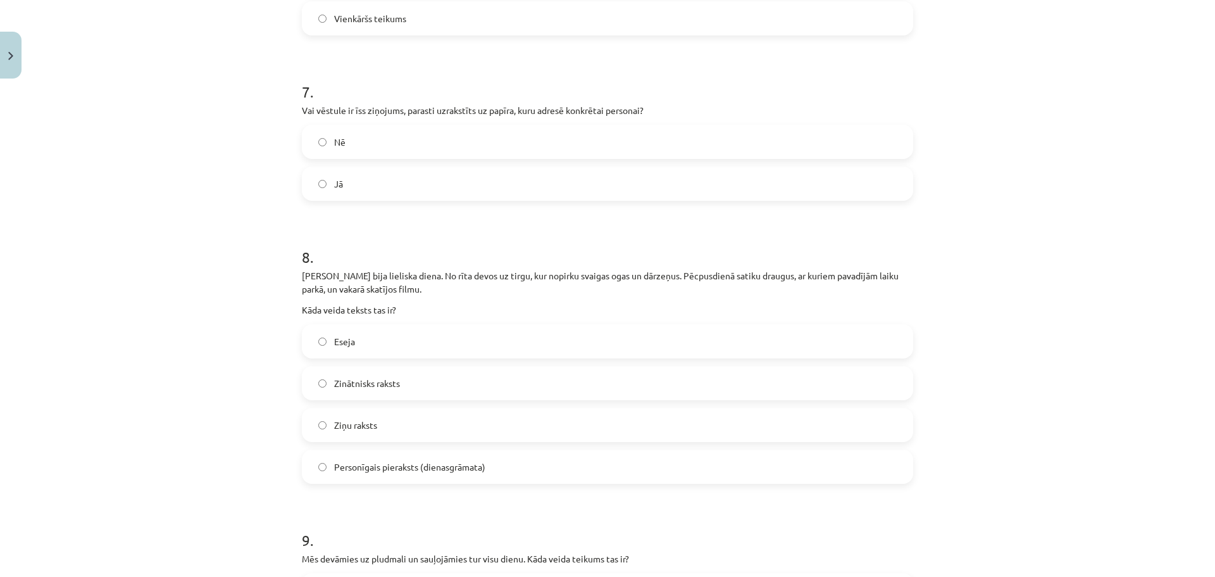
click at [349, 465] on span "Personīgais pieraksts (dienasgrāmata)" at bounding box center [409, 466] width 151 height 13
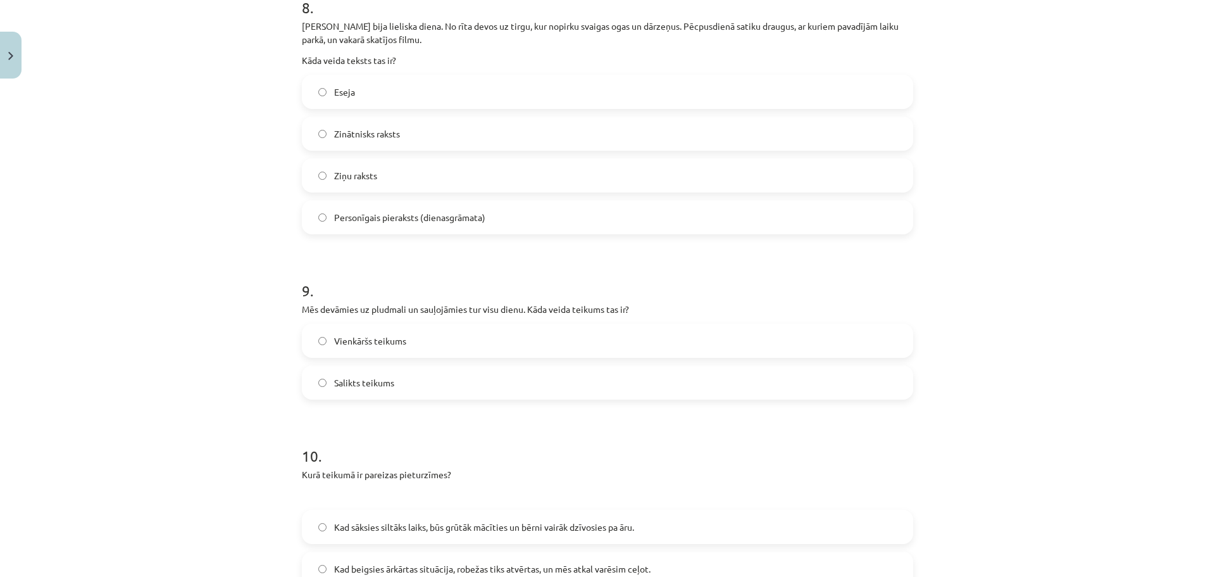
scroll to position [1519, 0]
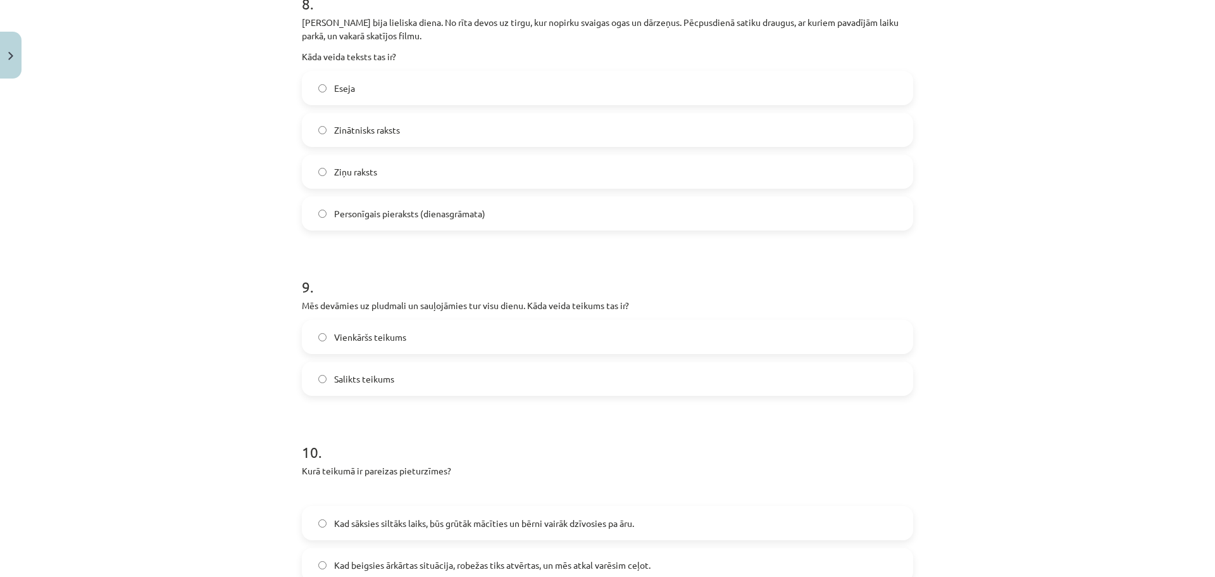
click at [366, 335] on span "Vienkāršs teikums" at bounding box center [370, 336] width 72 height 13
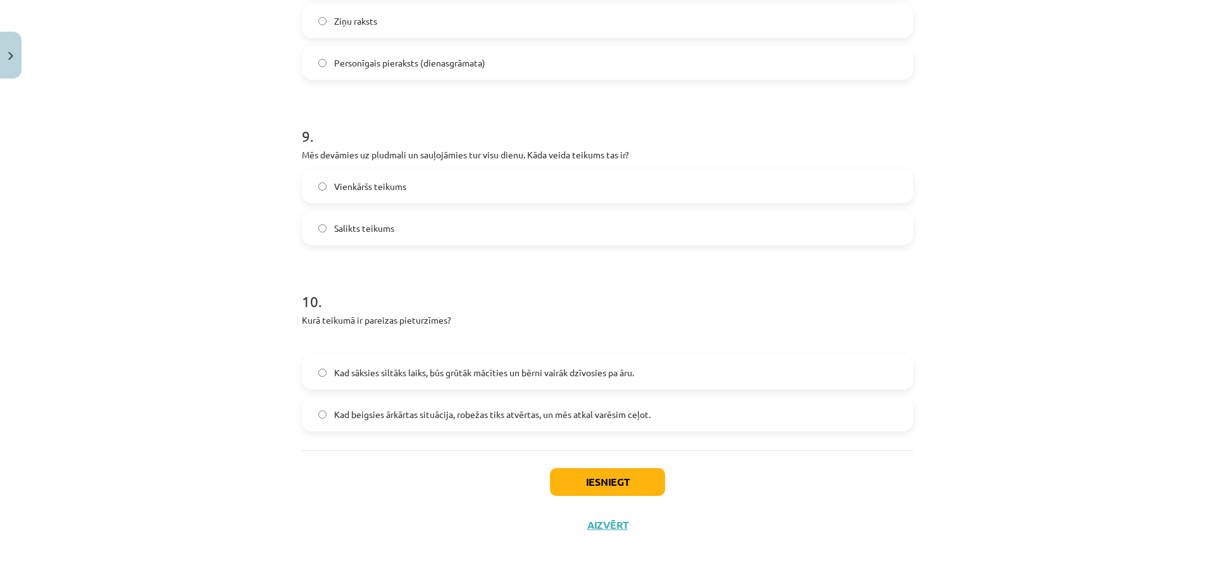
scroll to position [1671, 0]
click at [478, 410] on span "Kad beigsies ārkārtas situācija, robežas tiks atvērtas, un mēs atkal varēsim ce…" at bounding box center [492, 412] width 316 height 13
click at [597, 482] on button "Iesniegt" at bounding box center [607, 480] width 115 height 28
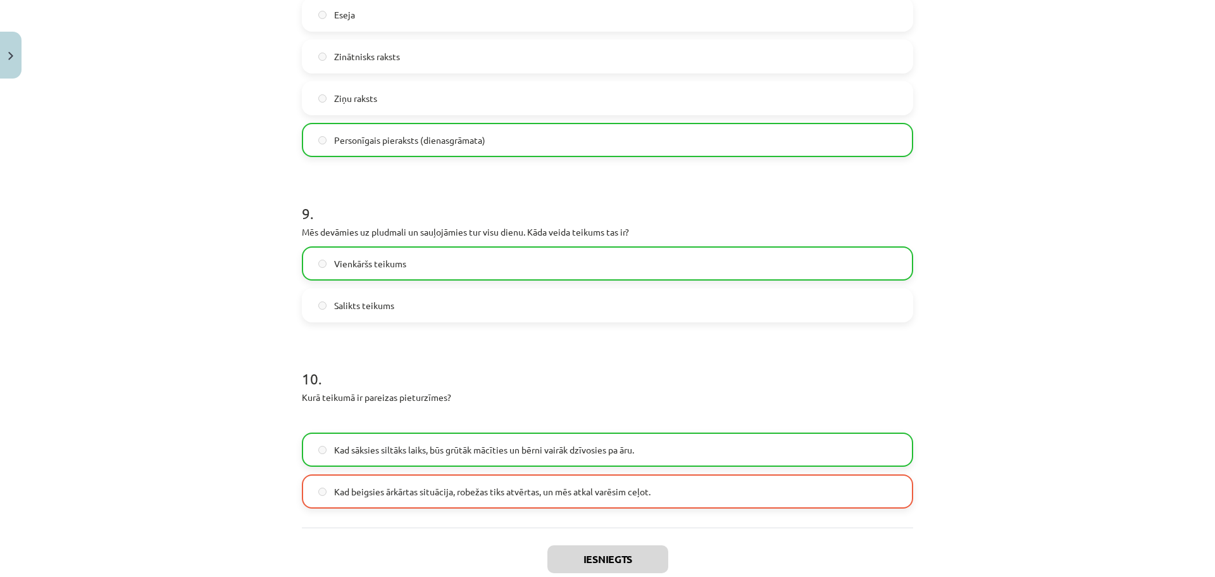
scroll to position [1711, 0]
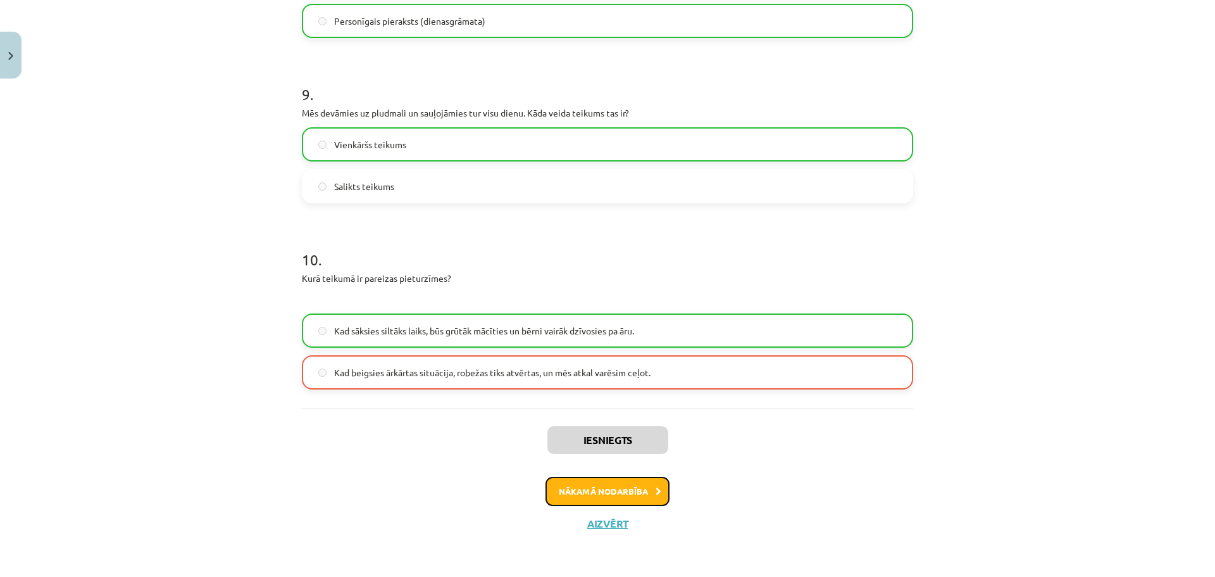
click at [613, 493] on button "Nākamā nodarbība" at bounding box center [608, 491] width 124 height 29
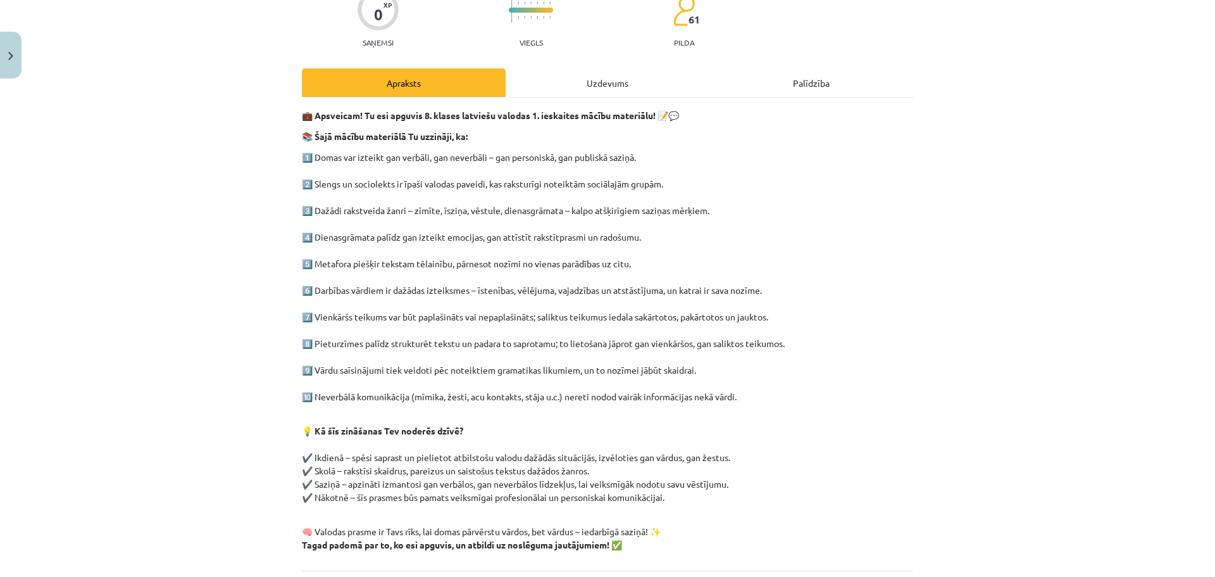
scroll to position [239, 0]
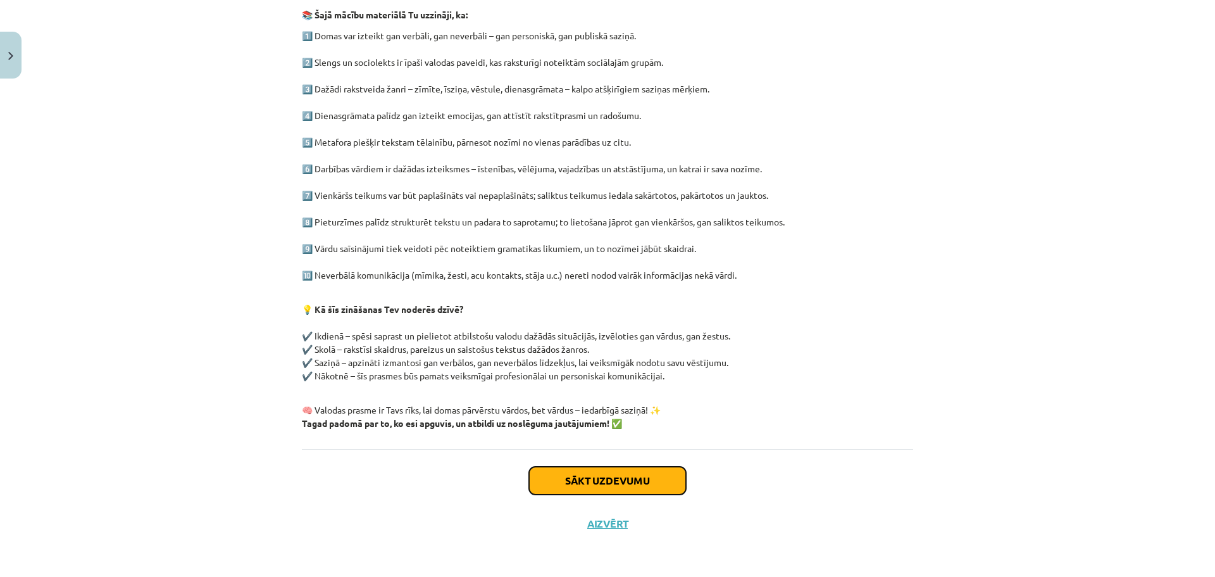
click at [613, 478] on button "Sākt uzdevumu" at bounding box center [607, 480] width 157 height 28
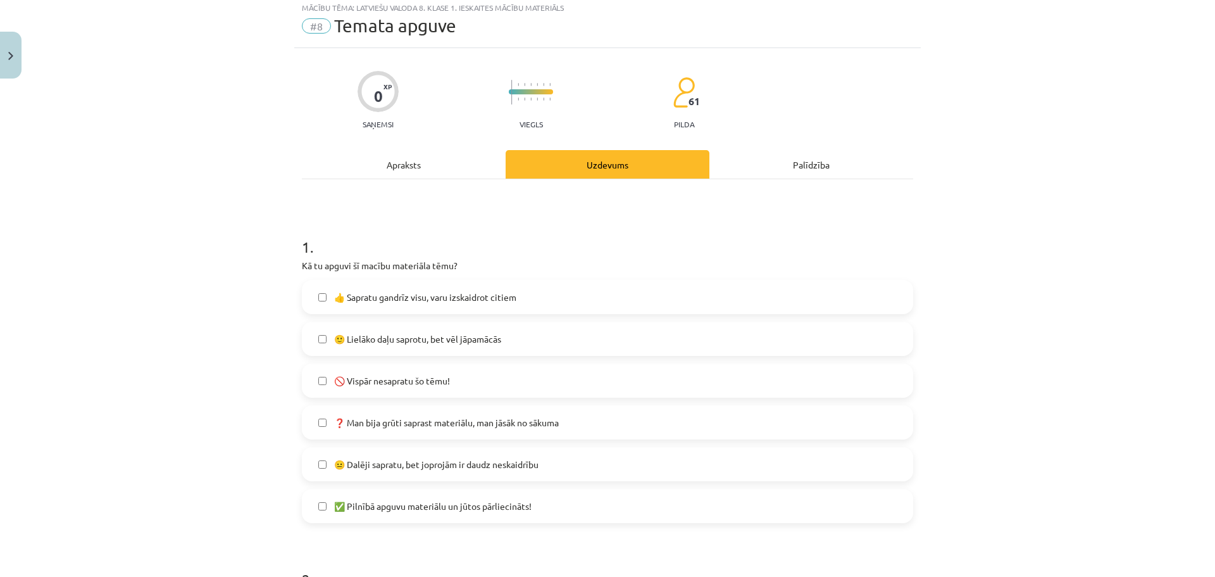
scroll to position [32, 0]
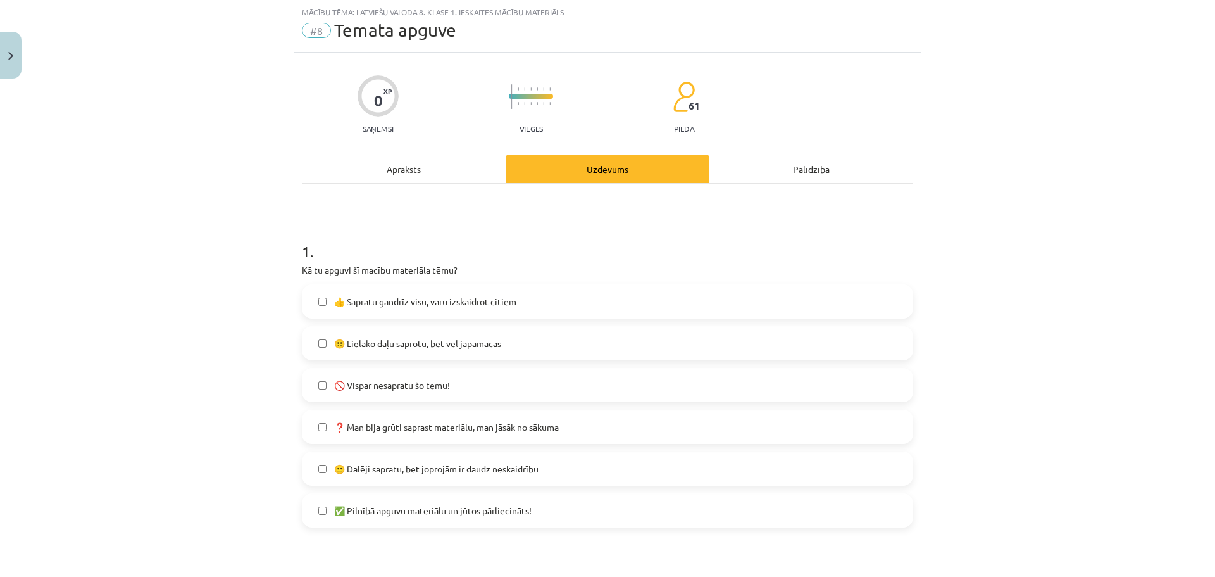
click at [462, 343] on span "🙂 Lielāko daļu saprotu, bet vēl jāpamācās" at bounding box center [417, 343] width 167 height 13
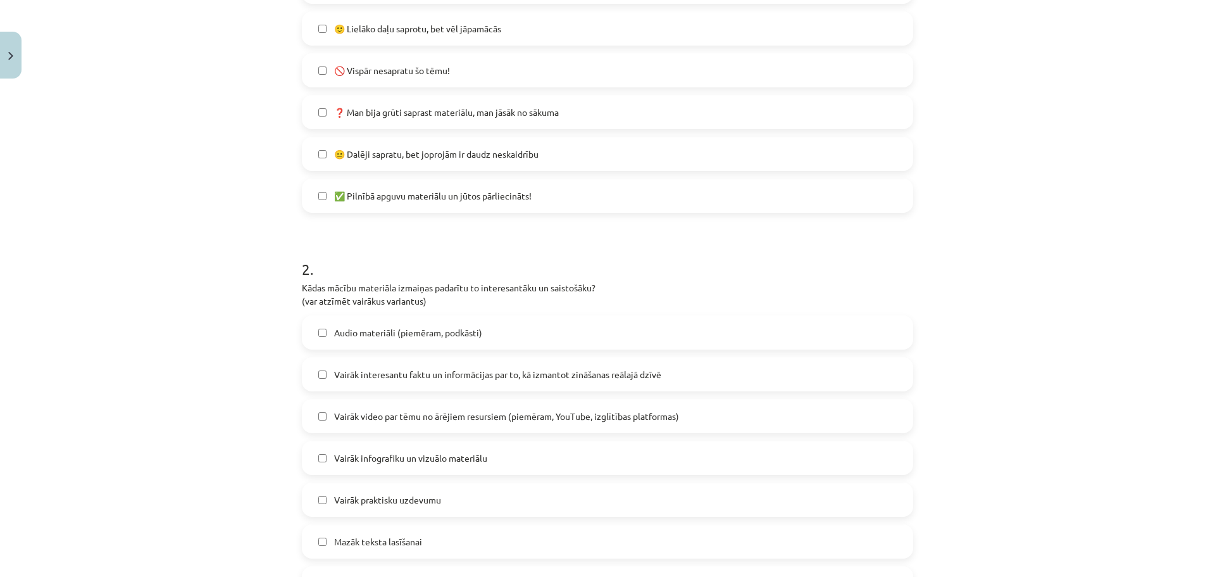
scroll to position [411, 0]
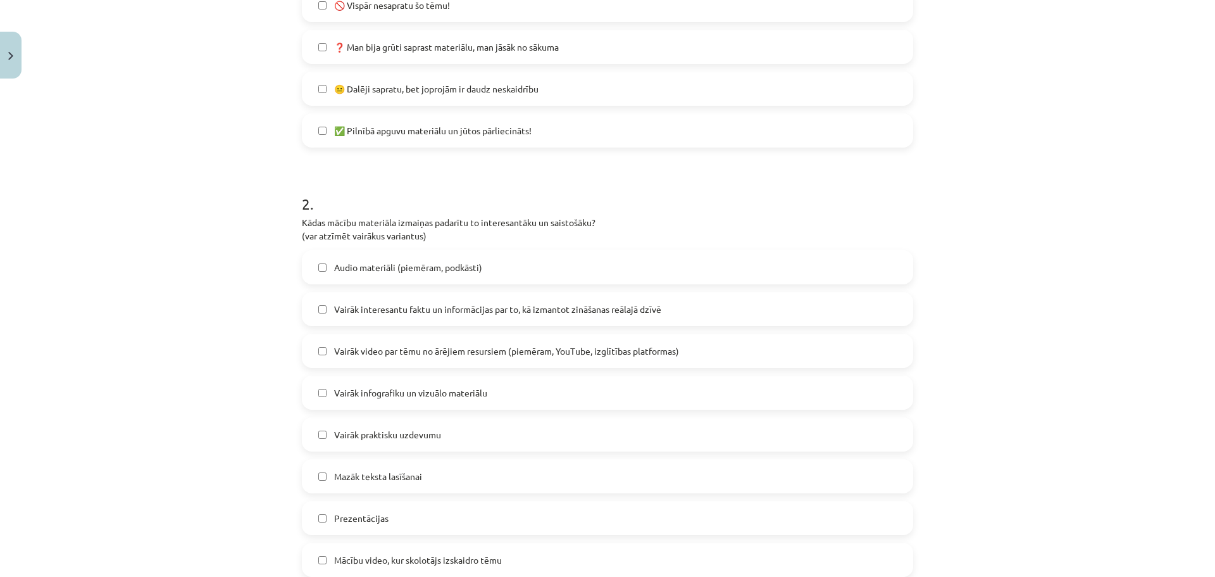
click at [462, 269] on span "Audio materiāli (piemēram, podkāsti)" at bounding box center [408, 267] width 148 height 13
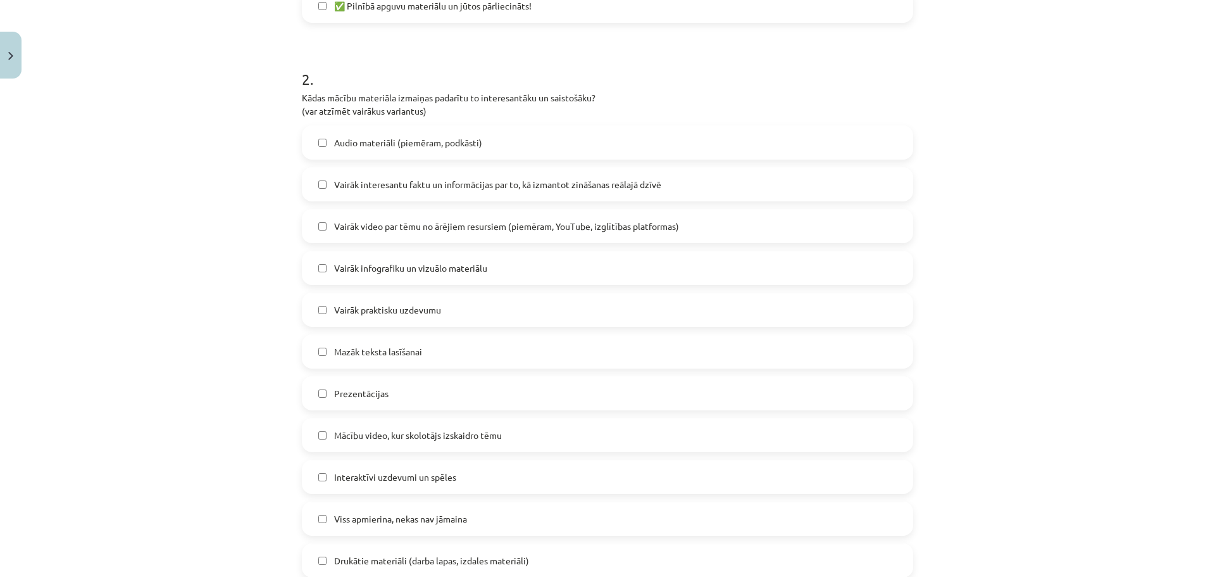
scroll to position [538, 0]
click at [376, 391] on span "Prezentācijas" at bounding box center [361, 391] width 54 height 13
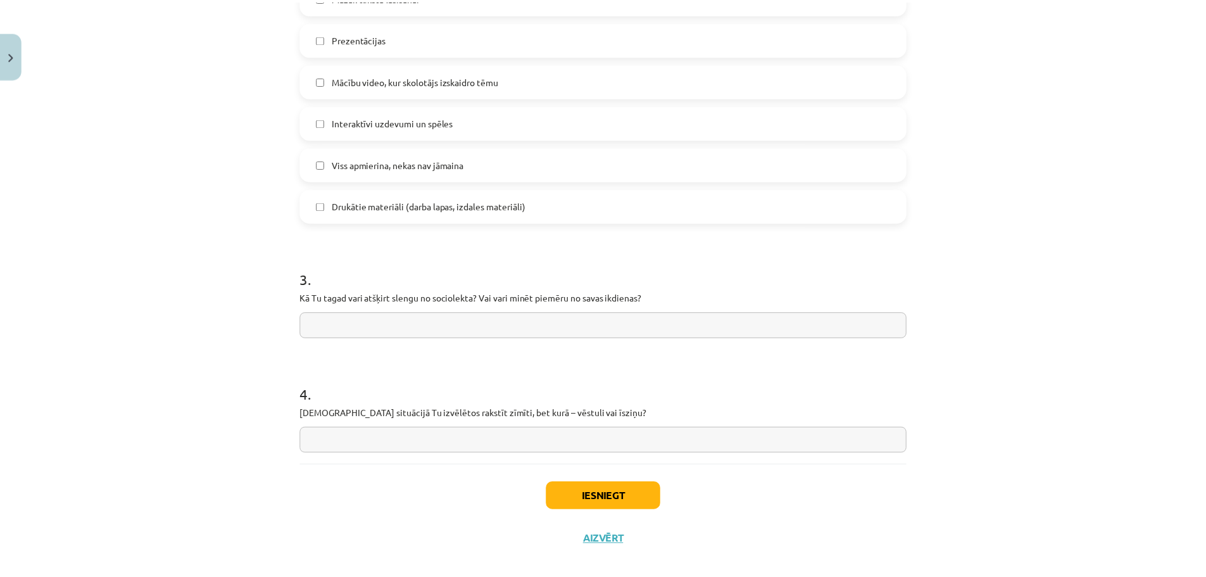
scroll to position [906, 0]
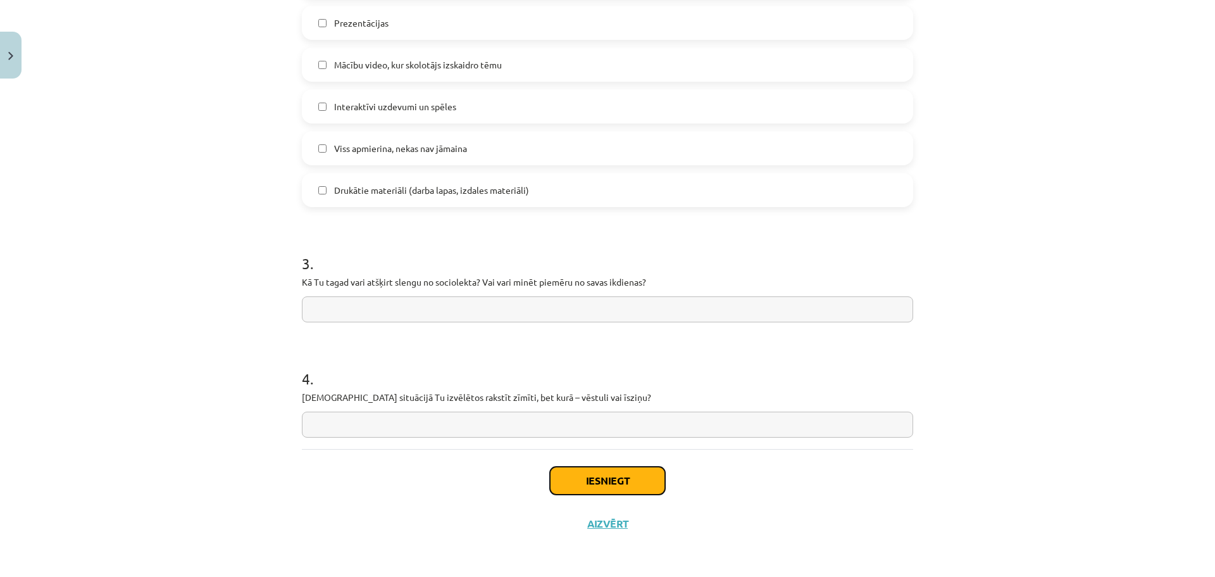
click at [639, 478] on button "Iesniegt" at bounding box center [607, 480] width 115 height 28
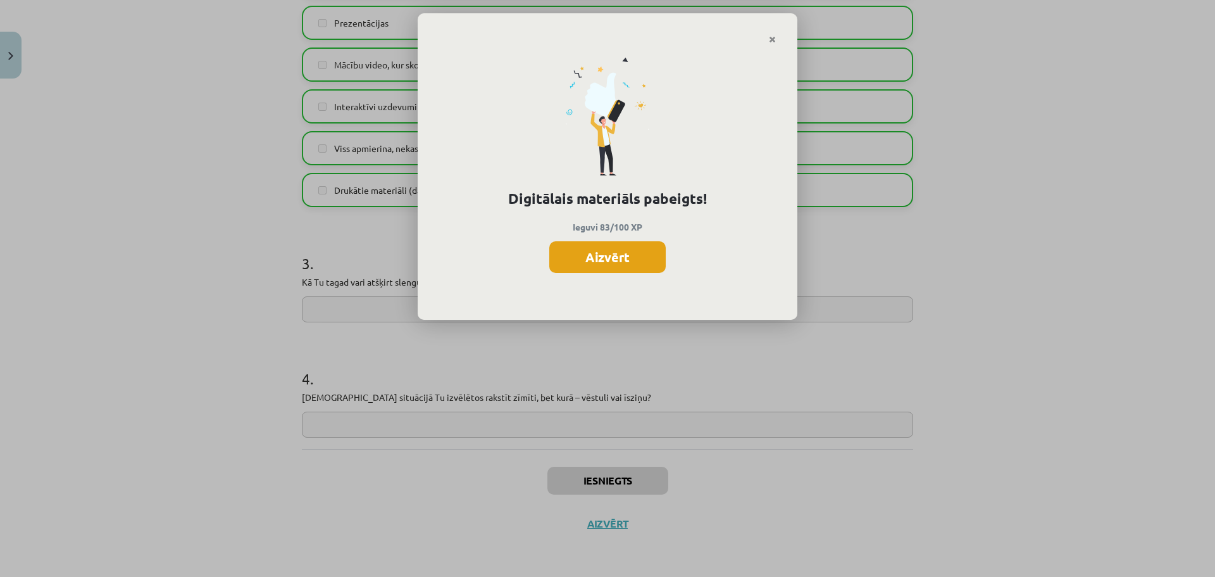
click at [635, 261] on button "Aizvērt" at bounding box center [607, 257] width 116 height 32
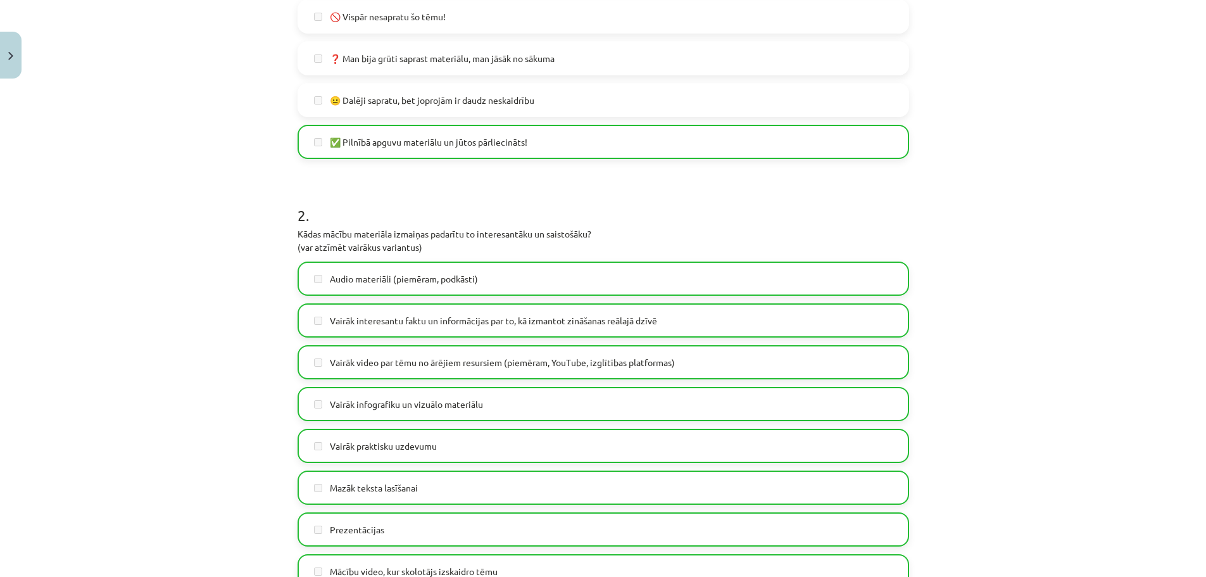
scroll to position [0, 0]
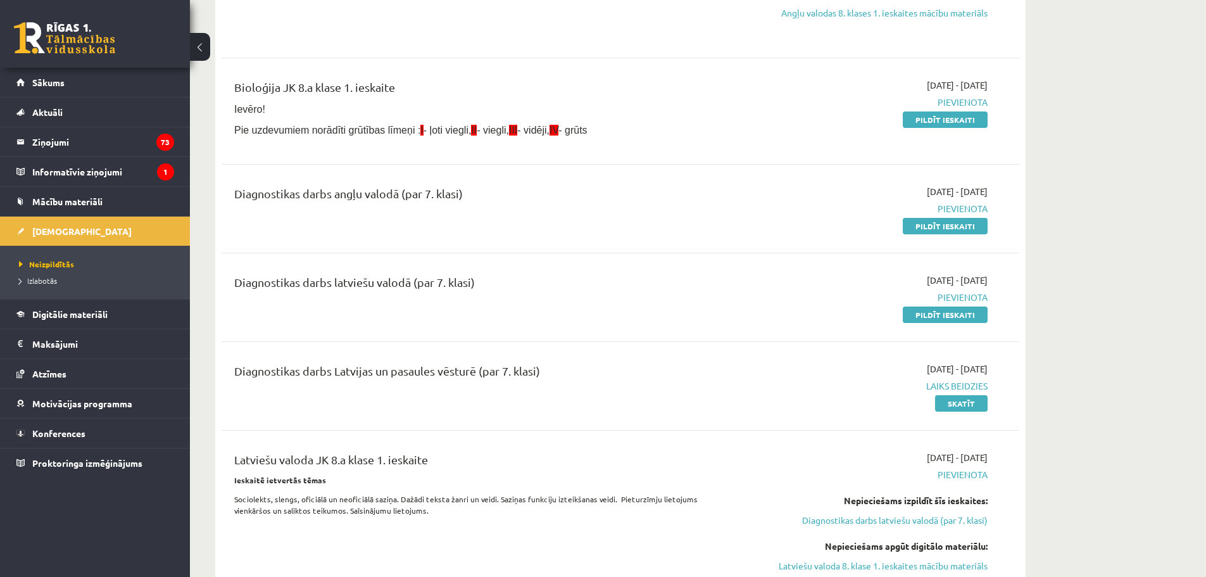
scroll to position [316, 0]
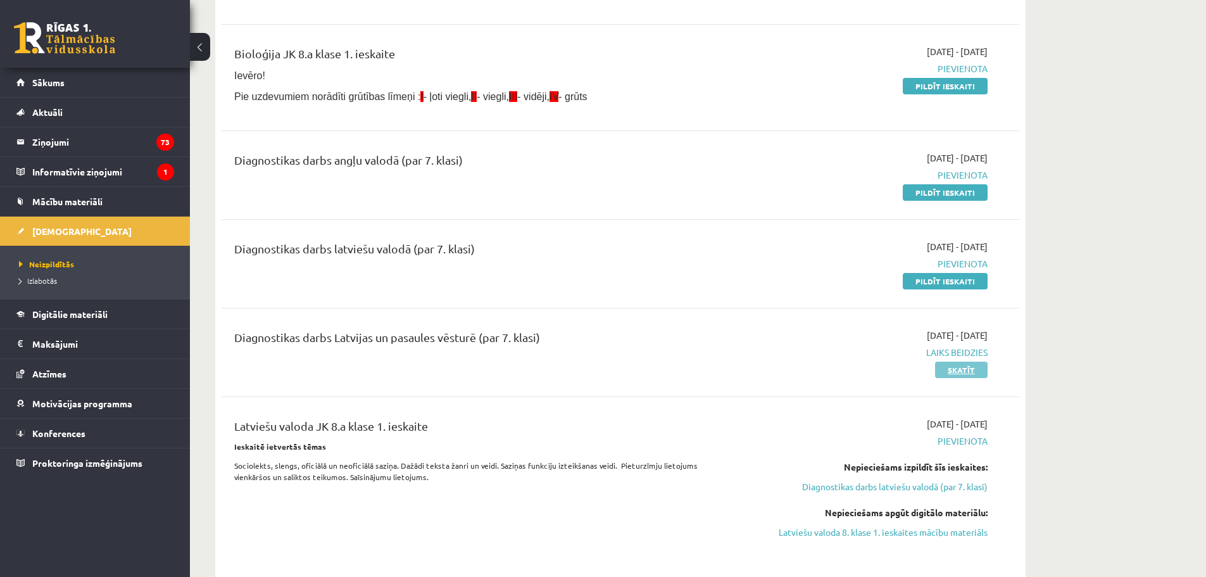
click at [966, 368] on link "Skatīt" at bounding box center [961, 369] width 53 height 16
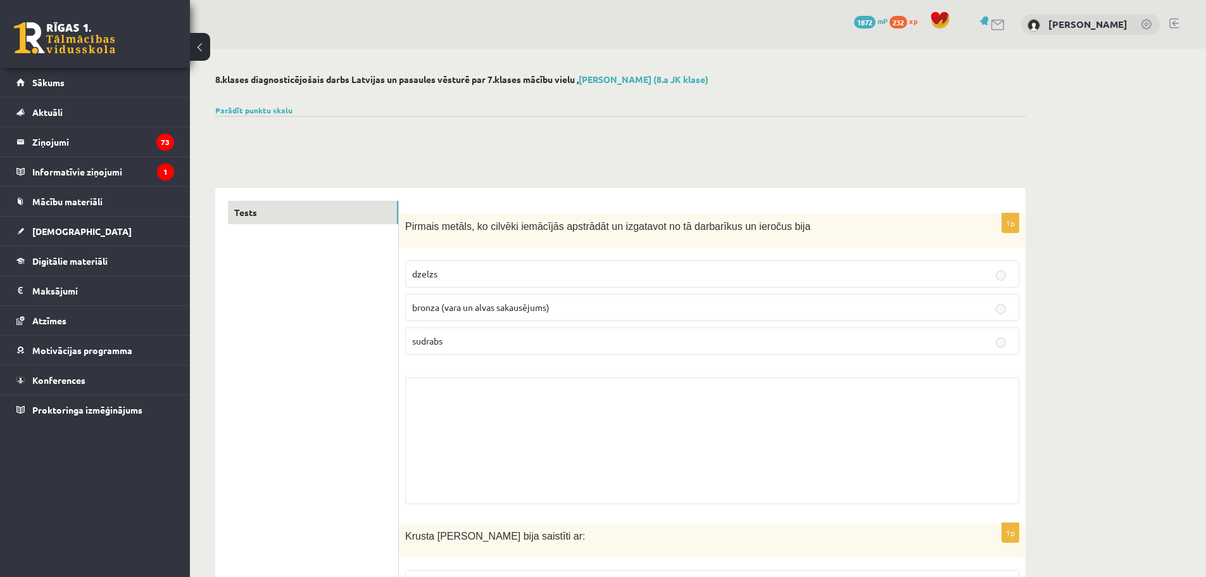
click at [325, 133] on div at bounding box center [620, 131] width 810 height 30
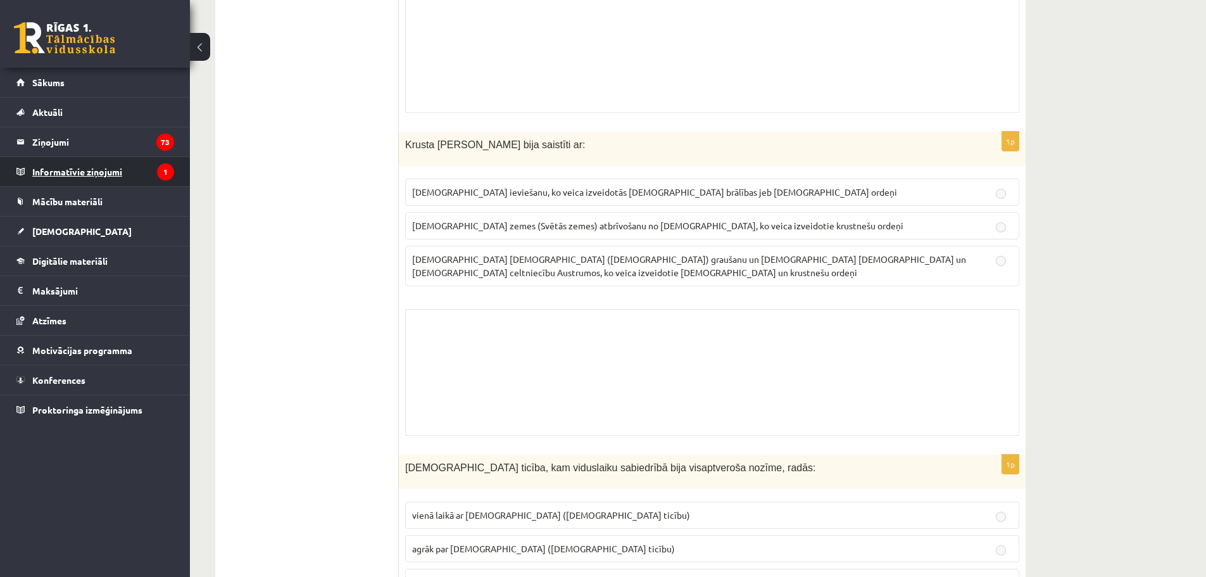
scroll to position [316, 0]
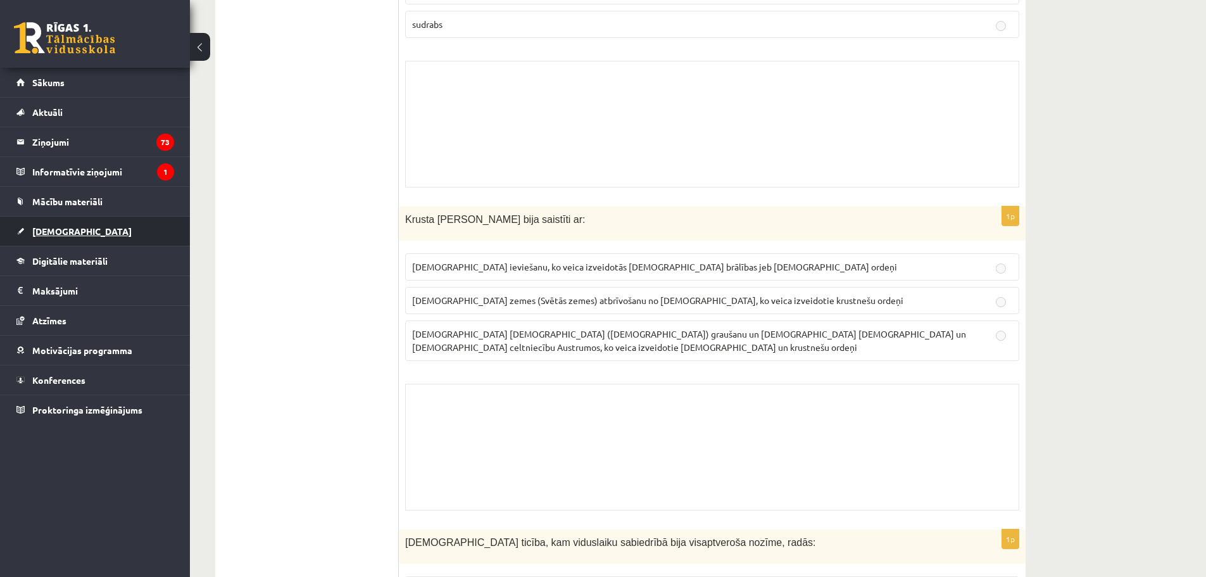
click at [49, 230] on span "[DEMOGRAPHIC_DATA]" at bounding box center [81, 230] width 99 height 11
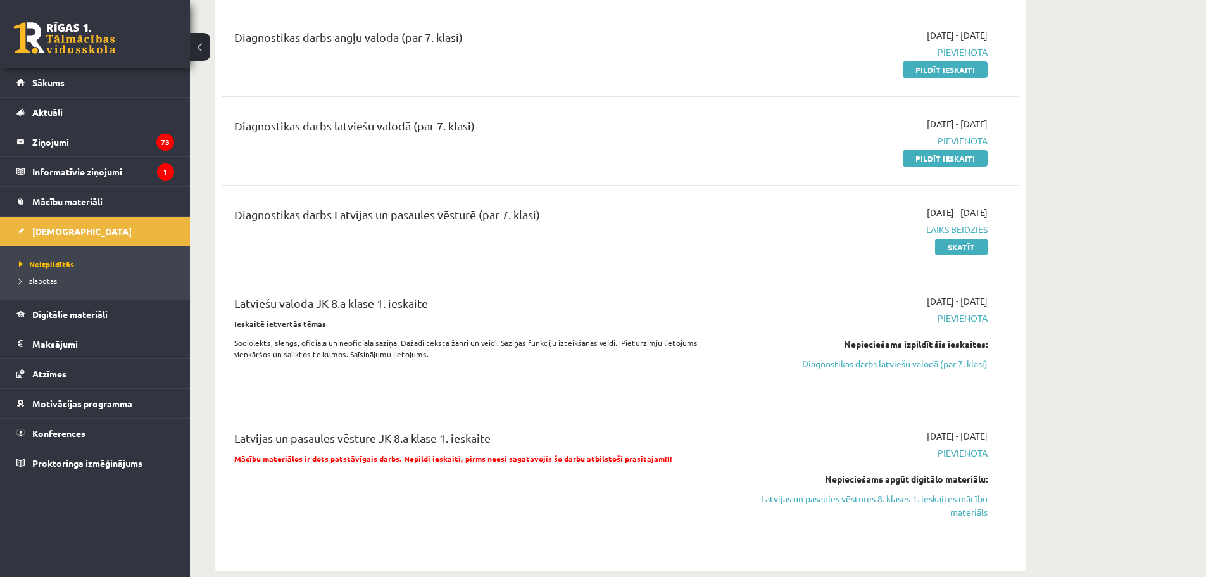
scroll to position [506, 0]
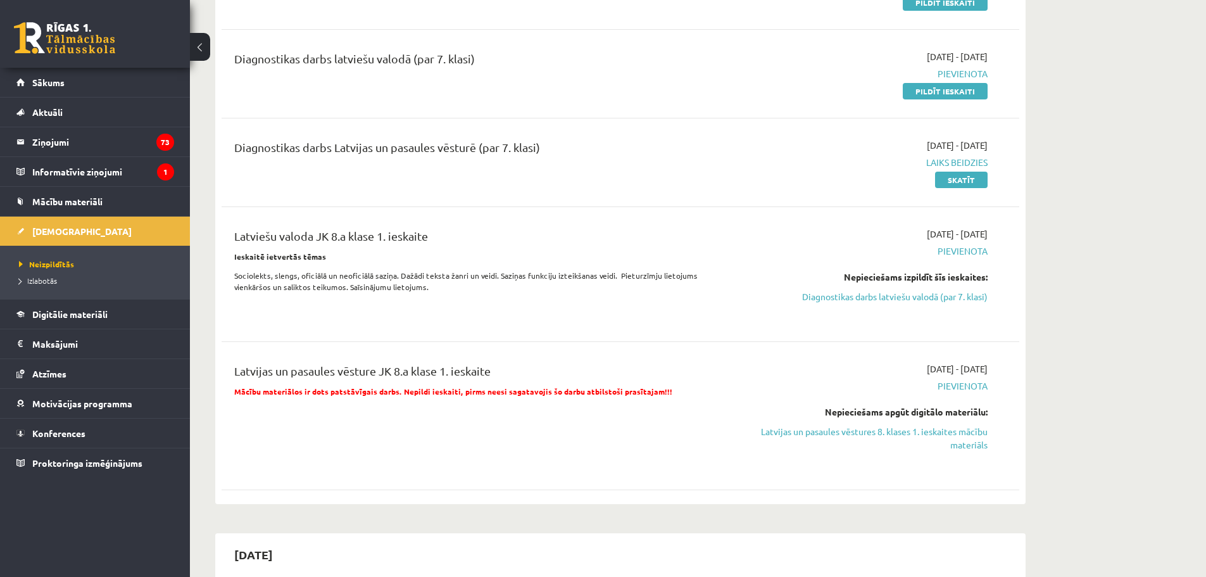
click at [959, 390] on span "Pievienota" at bounding box center [868, 385] width 239 height 13
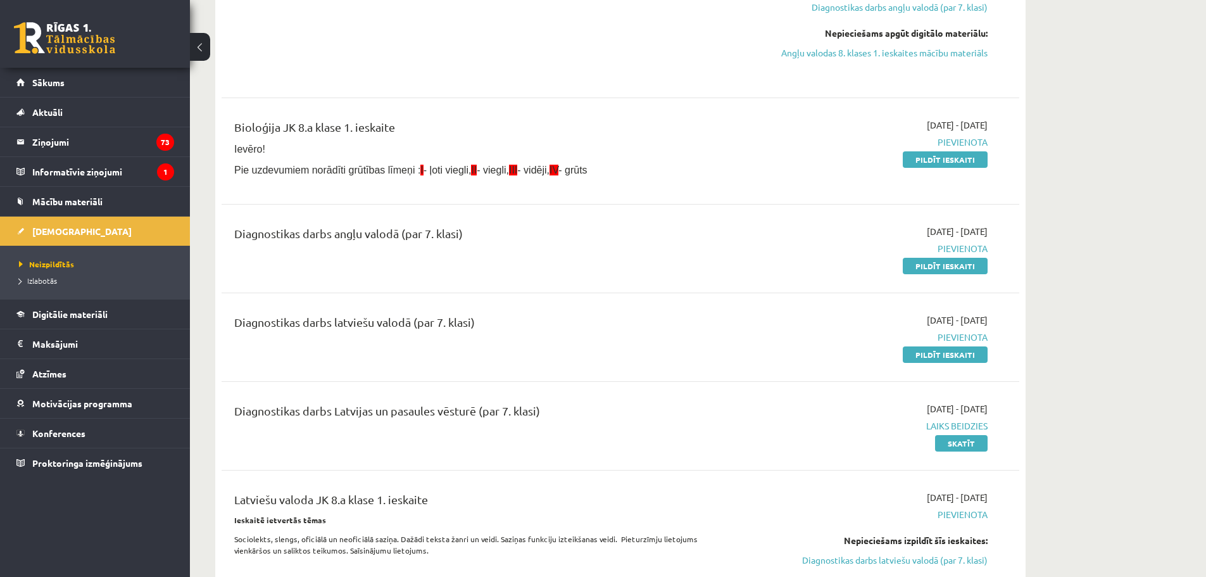
scroll to position [0, 0]
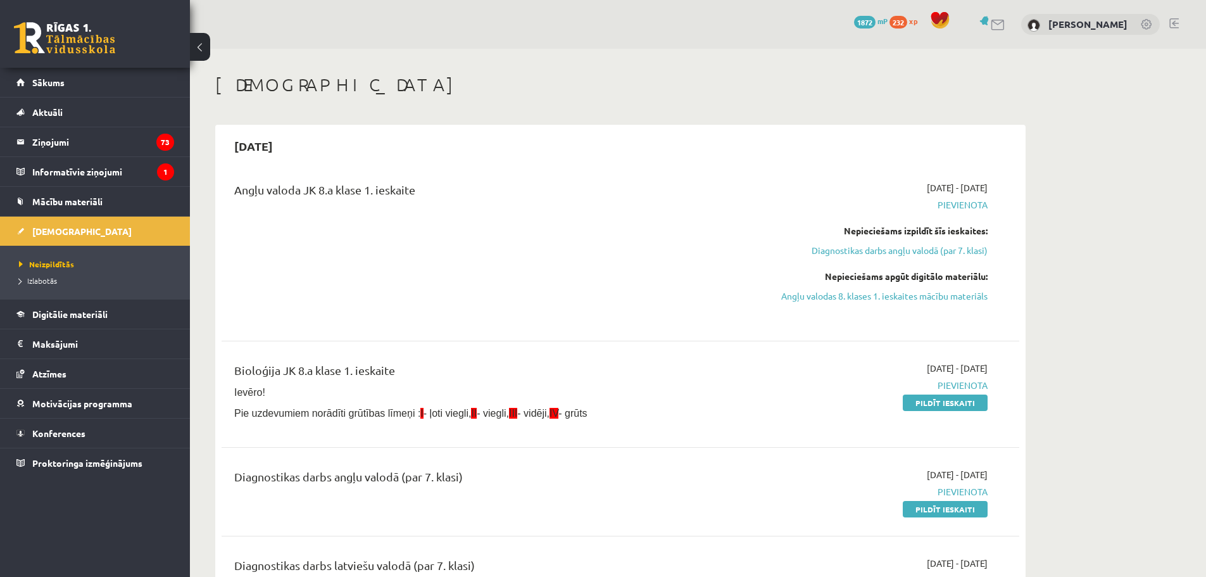
click at [1169, 22] on link at bounding box center [1173, 23] width 9 height 10
